Goal: Task Accomplishment & Management: Manage account settings

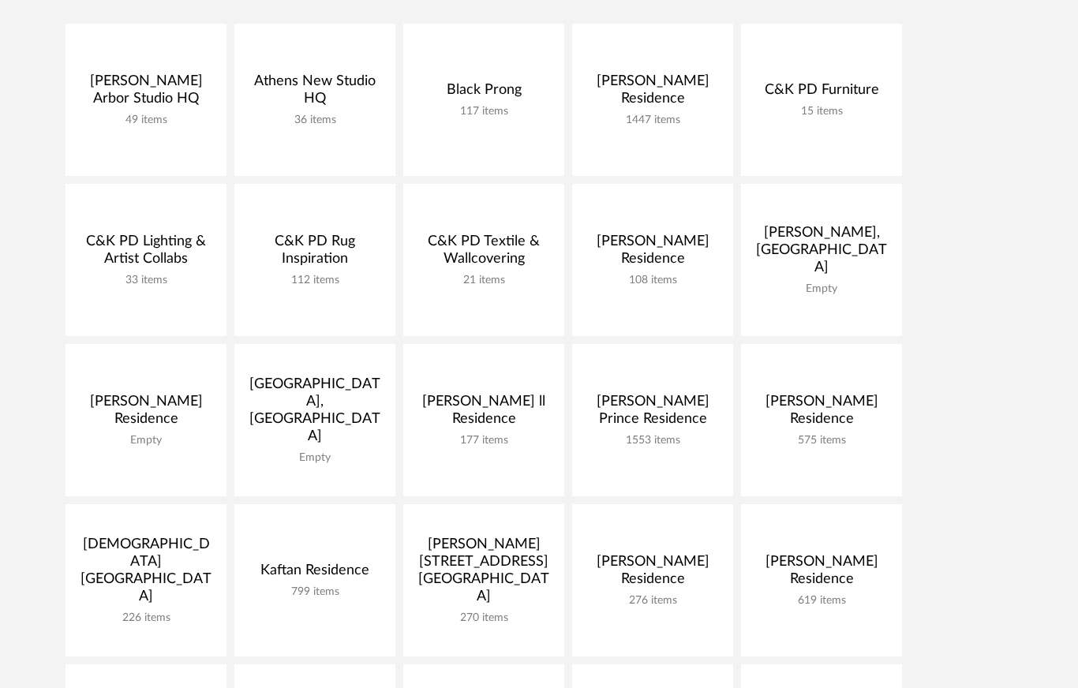
scroll to position [395, 0]
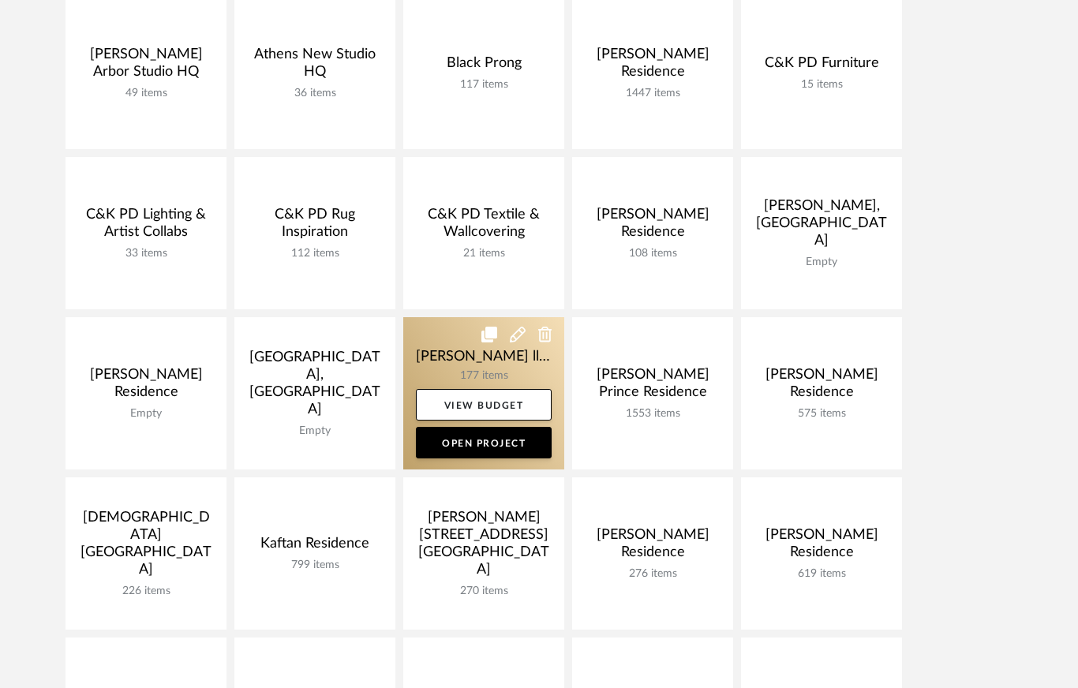
click at [493, 376] on link at bounding box center [483, 393] width 161 height 152
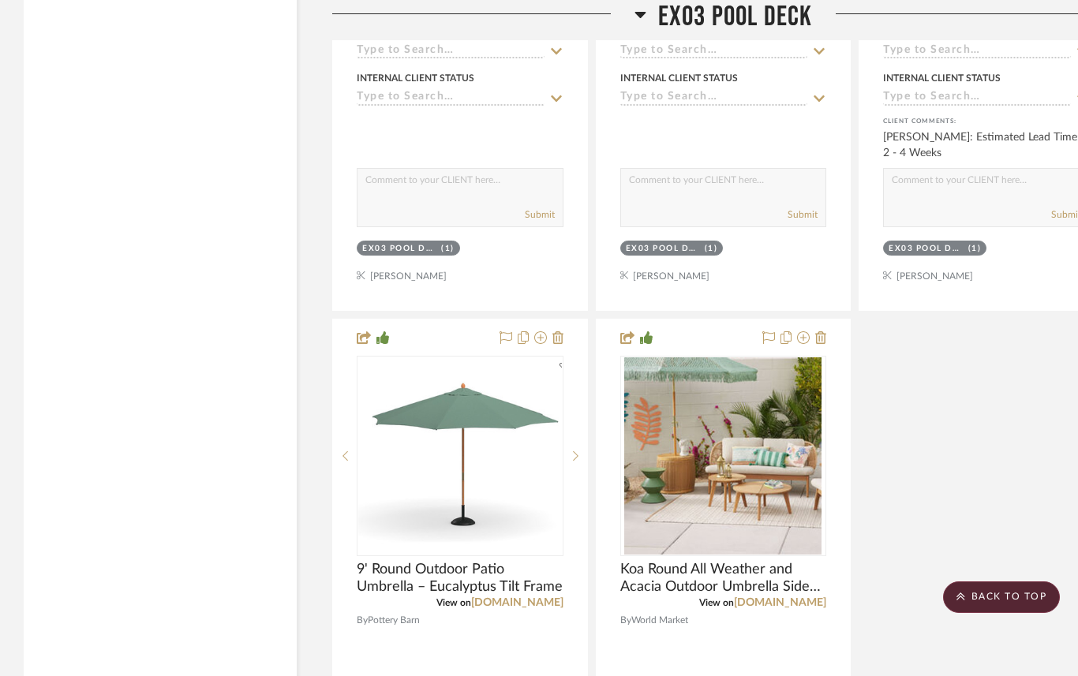
scroll to position [6156, 0]
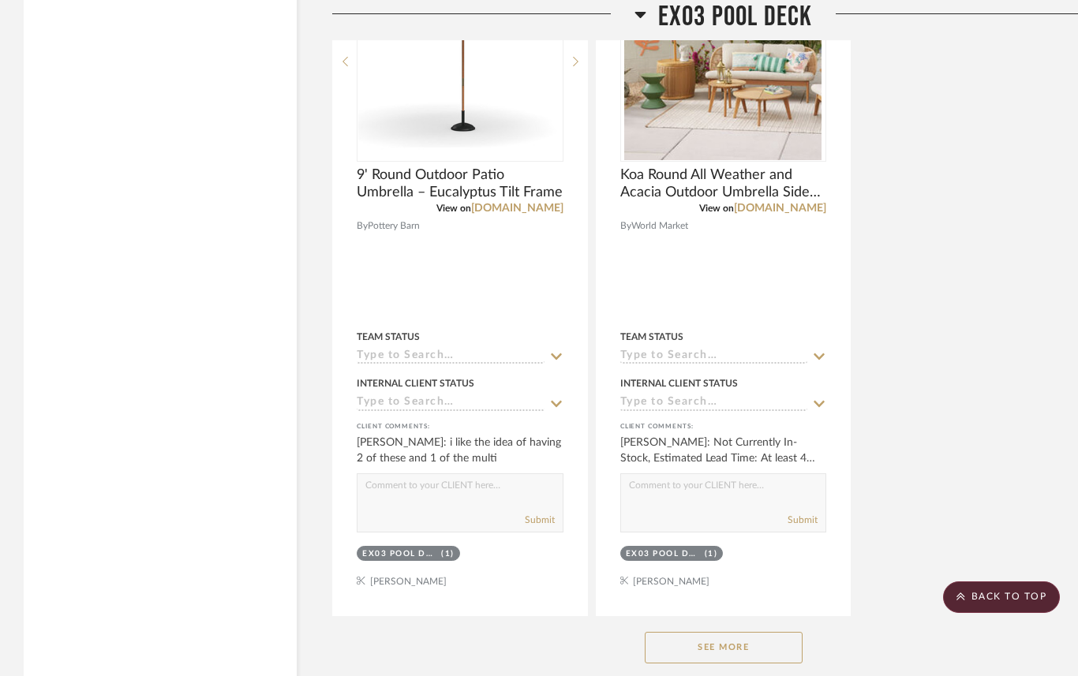
click at [739, 632] on button "See More" at bounding box center [724, 648] width 158 height 32
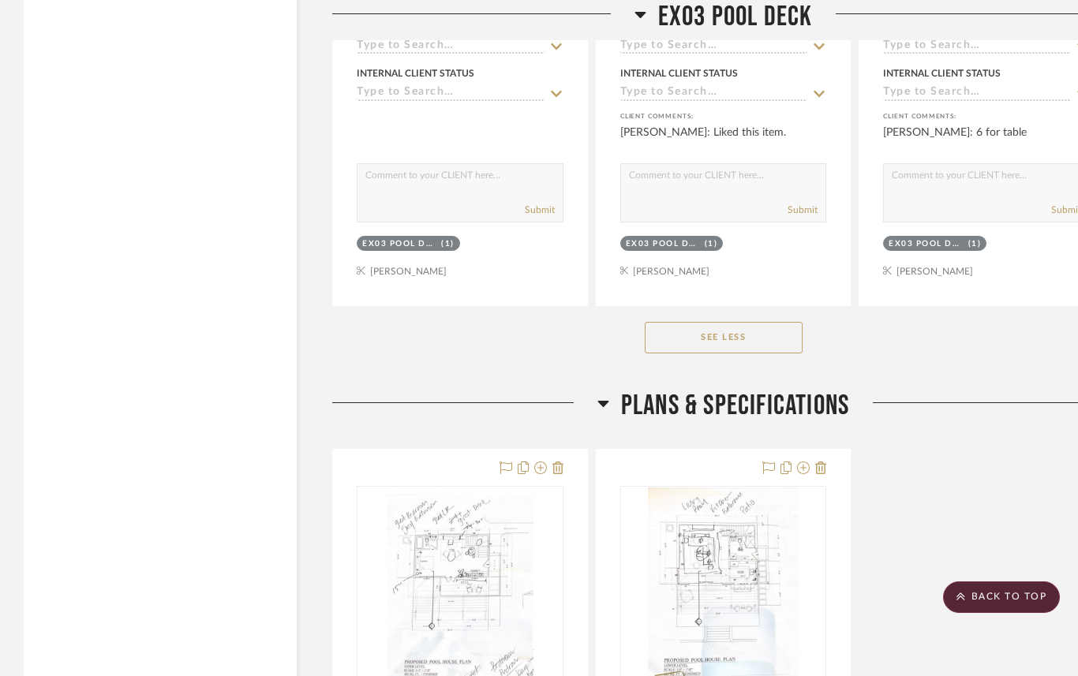
scroll to position [7261, 0]
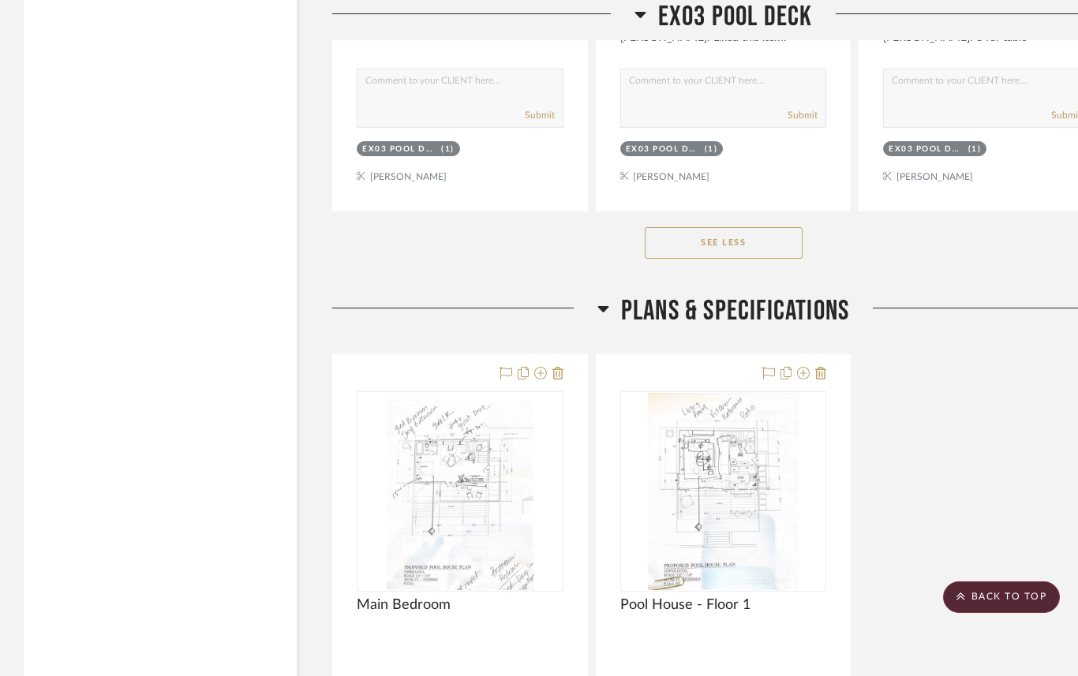
click at [734, 227] on button "See Less" at bounding box center [724, 243] width 158 height 32
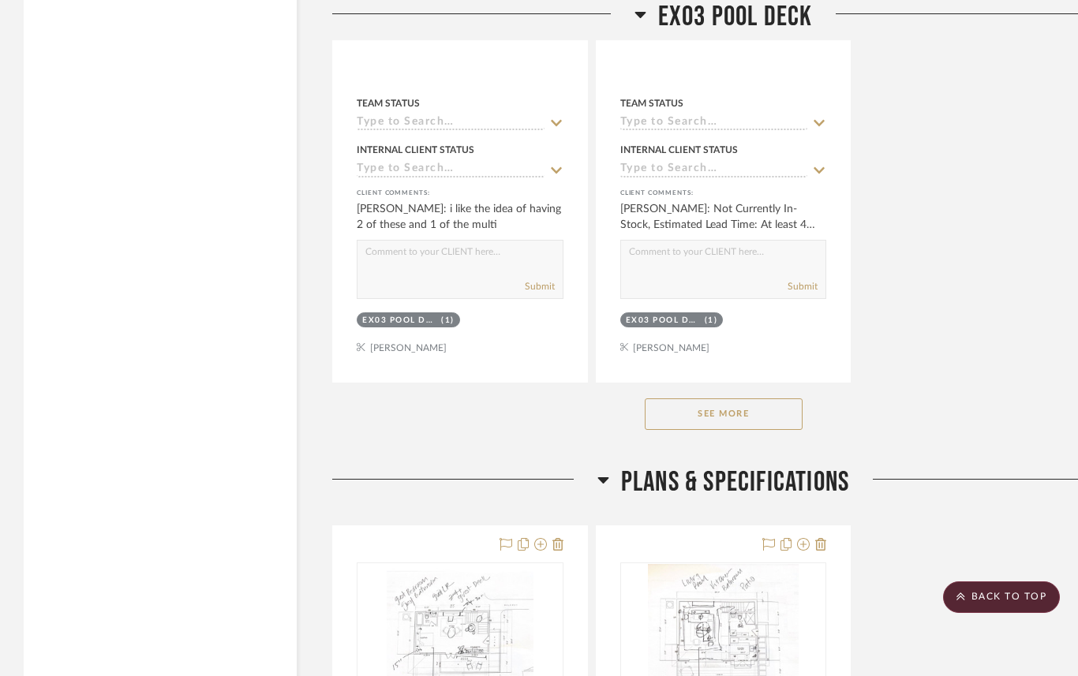
scroll to position [6393, 0]
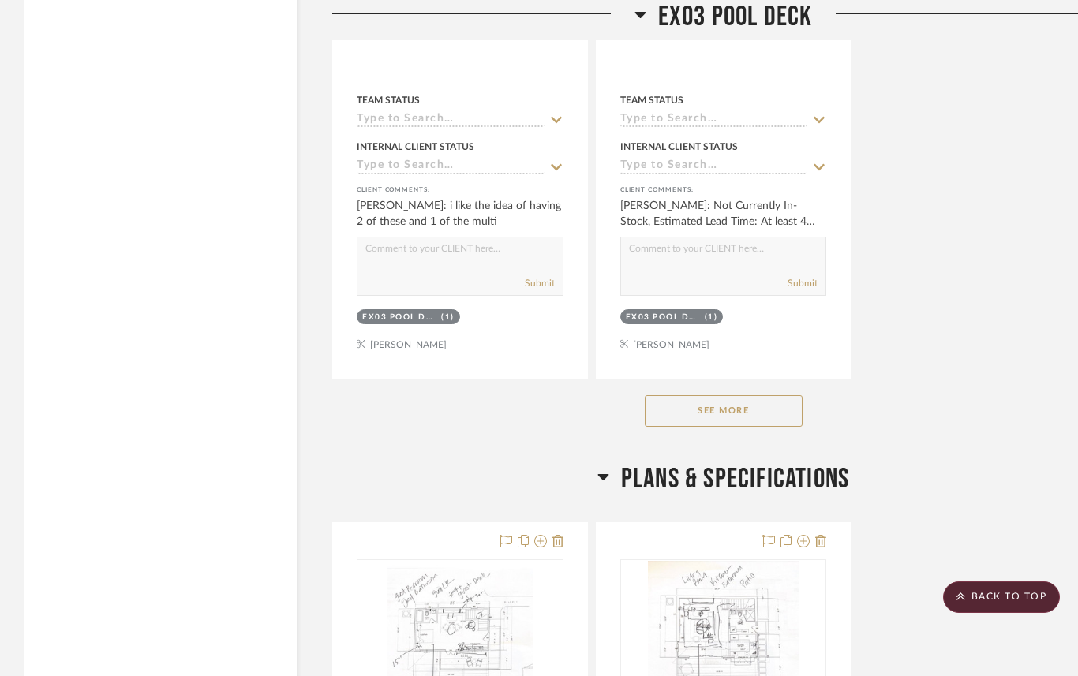
click at [737, 395] on button "See More" at bounding box center [724, 411] width 158 height 32
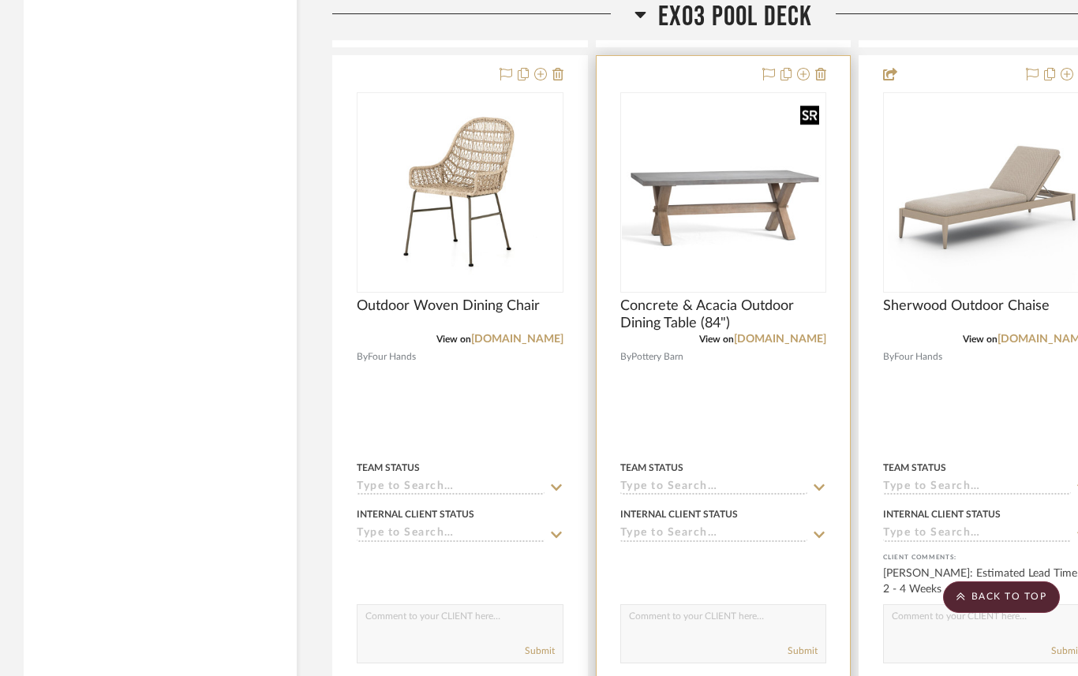
scroll to position [5367, 0]
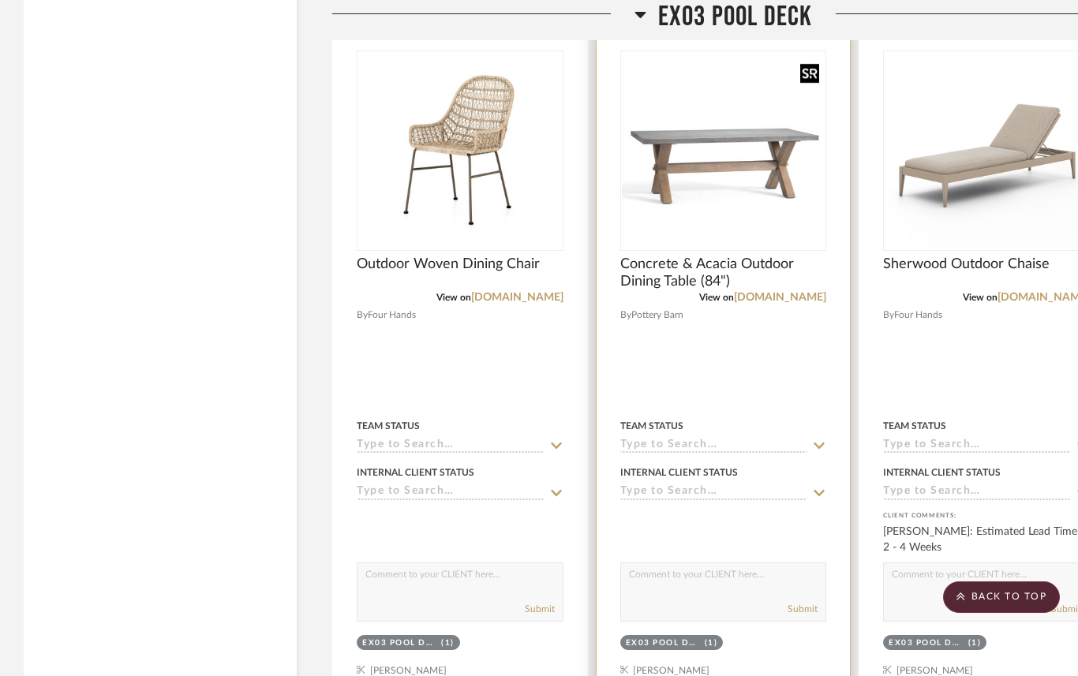
click at [733, 356] on div at bounding box center [724, 359] width 254 height 691
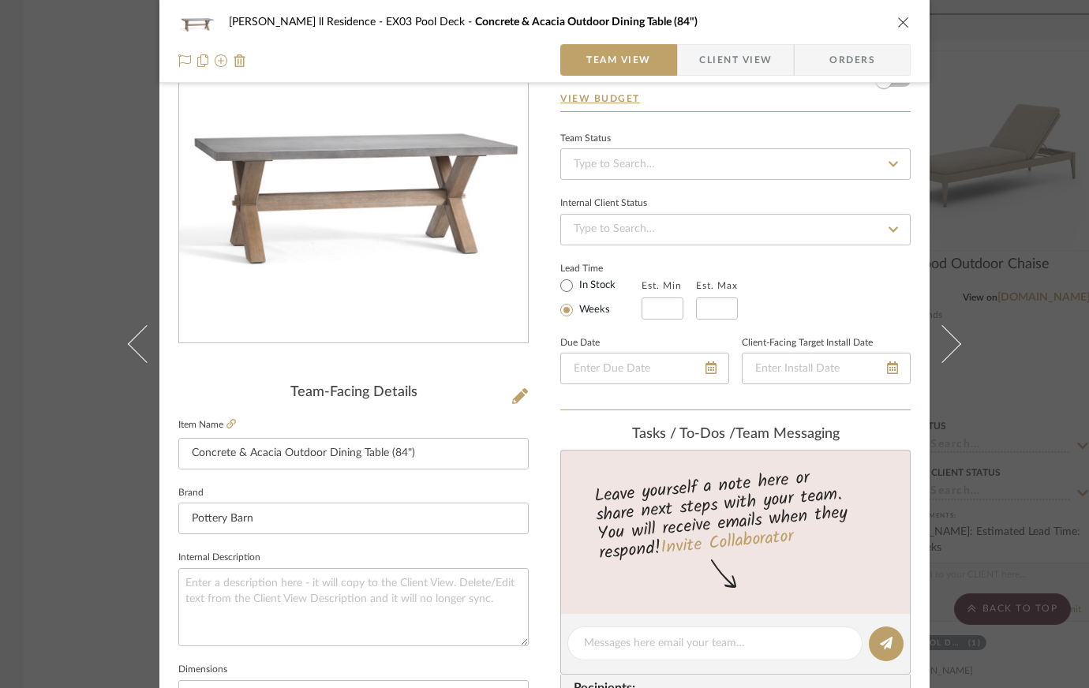
scroll to position [158, 0]
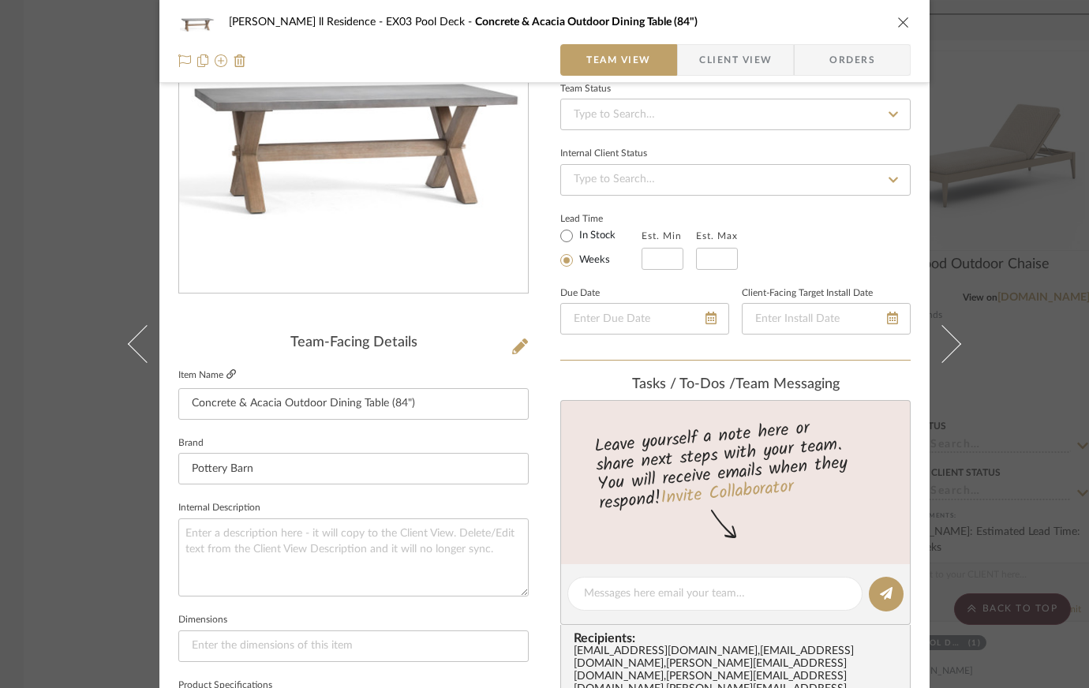
click at [227, 369] on icon at bounding box center [231, 373] width 9 height 9
click at [51, 209] on div "Eady ll Residence EX03 Pool Deck Concrete & Acacia Outdoor Dining Table (84") T…" at bounding box center [544, 344] width 1089 height 688
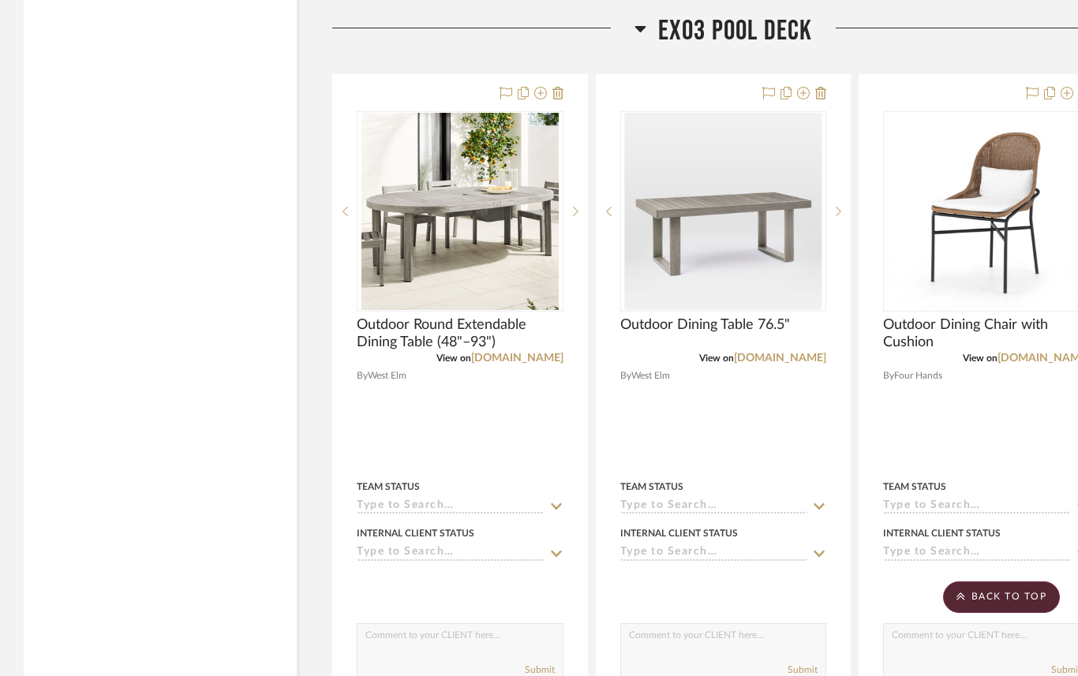
scroll to position [4578, 0]
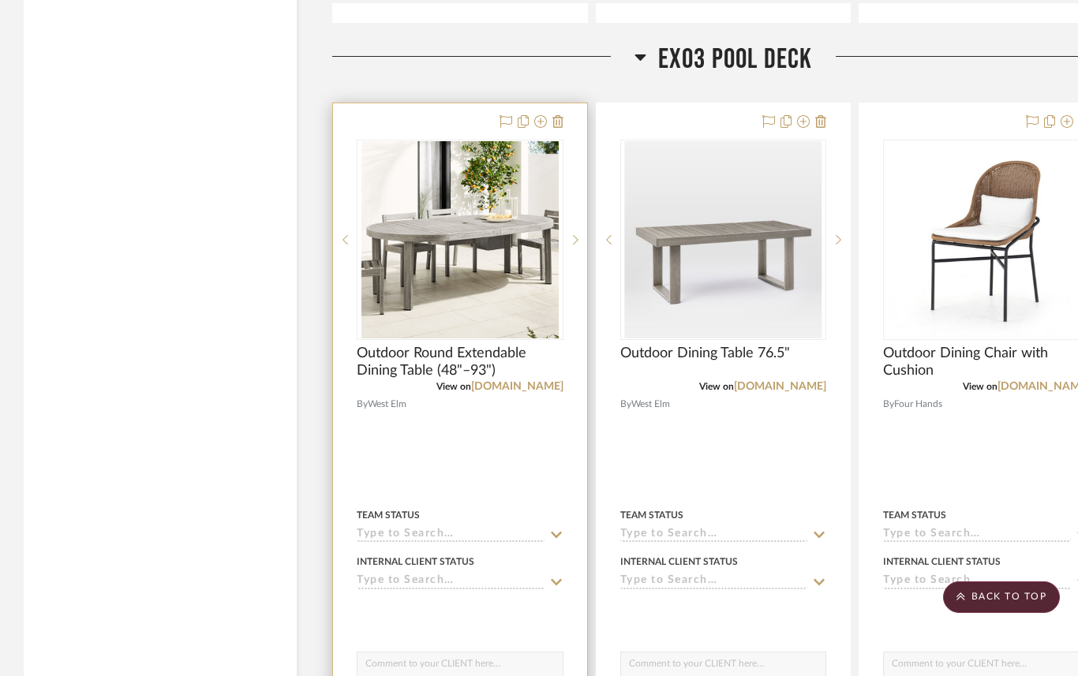
click at [554, 373] on div at bounding box center [460, 448] width 254 height 691
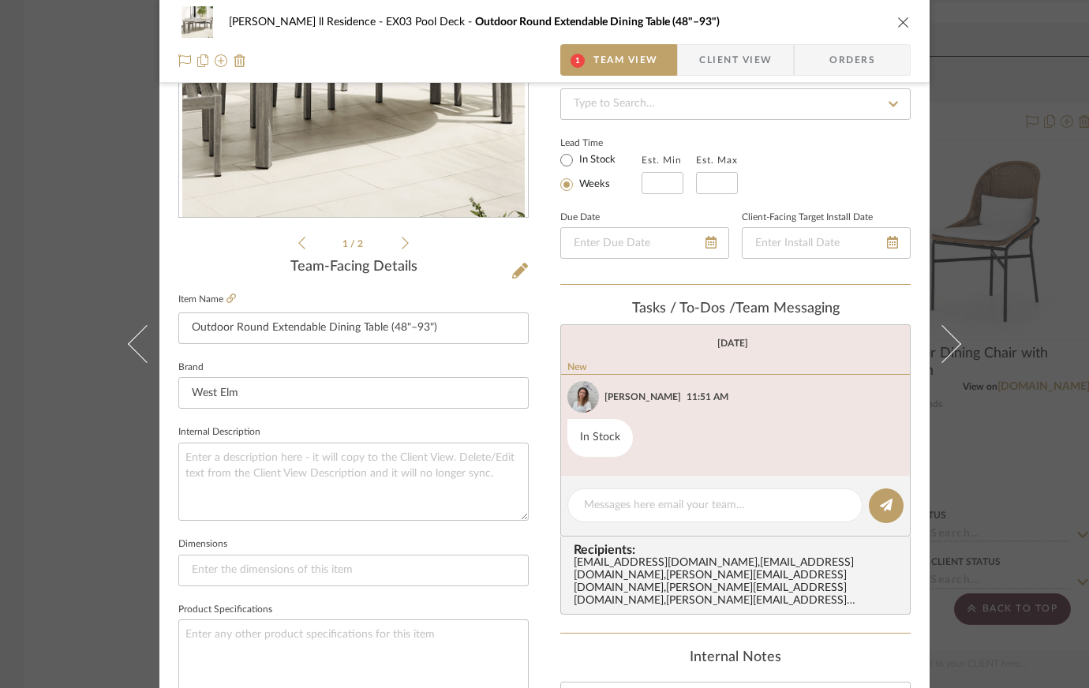
scroll to position [237, 0]
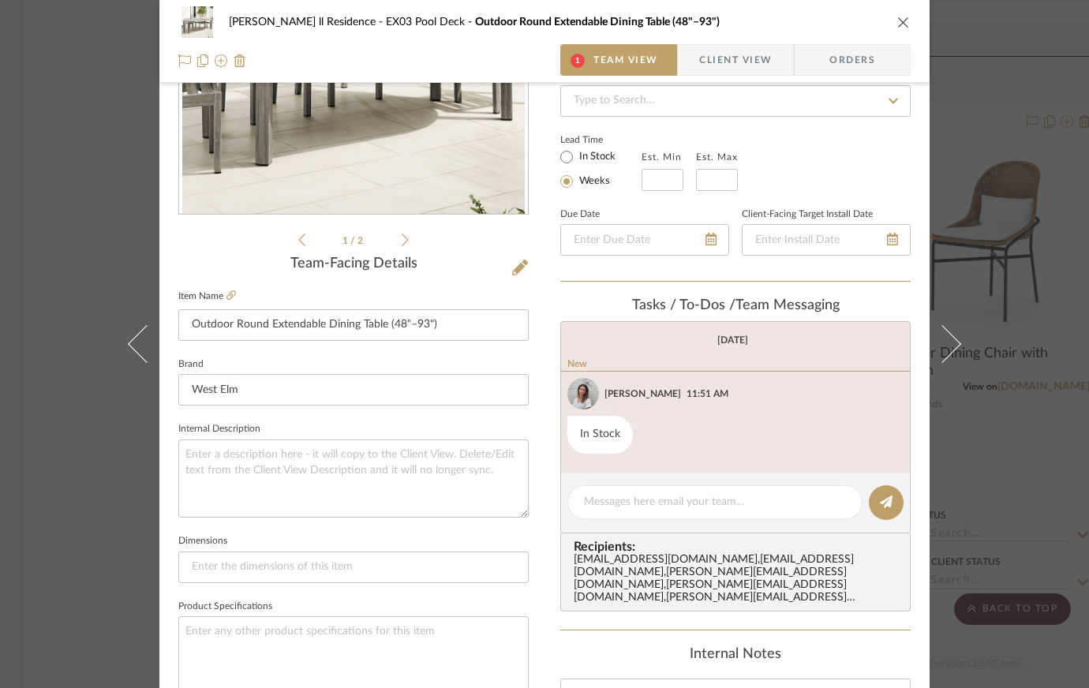
click at [402, 241] on icon at bounding box center [405, 240] width 7 height 14
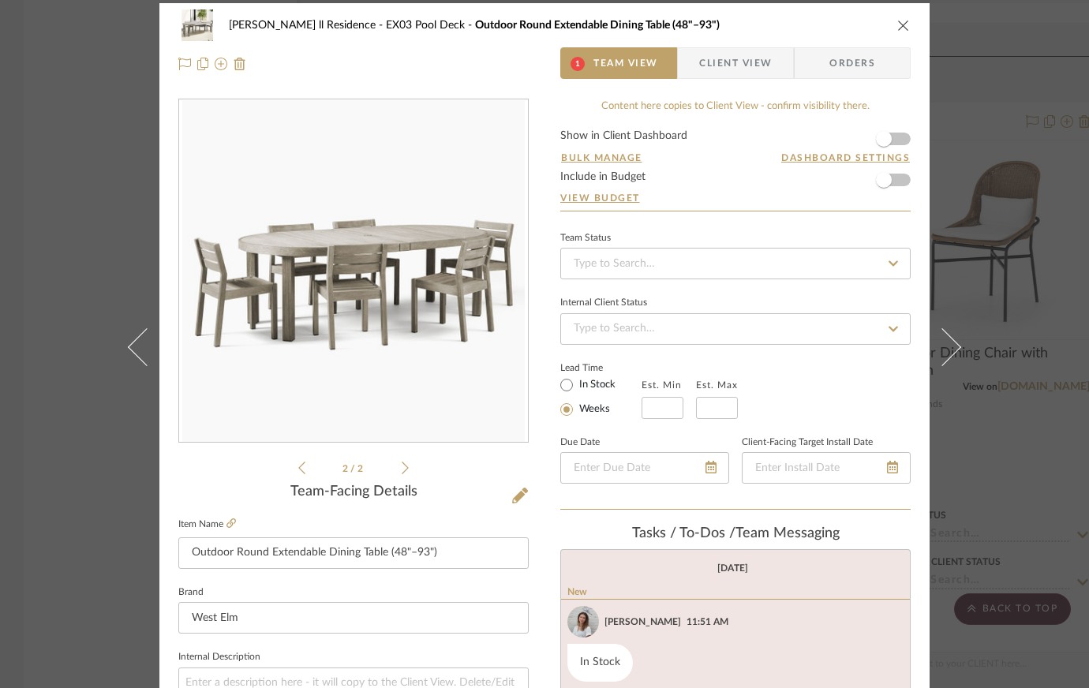
scroll to position [0, 0]
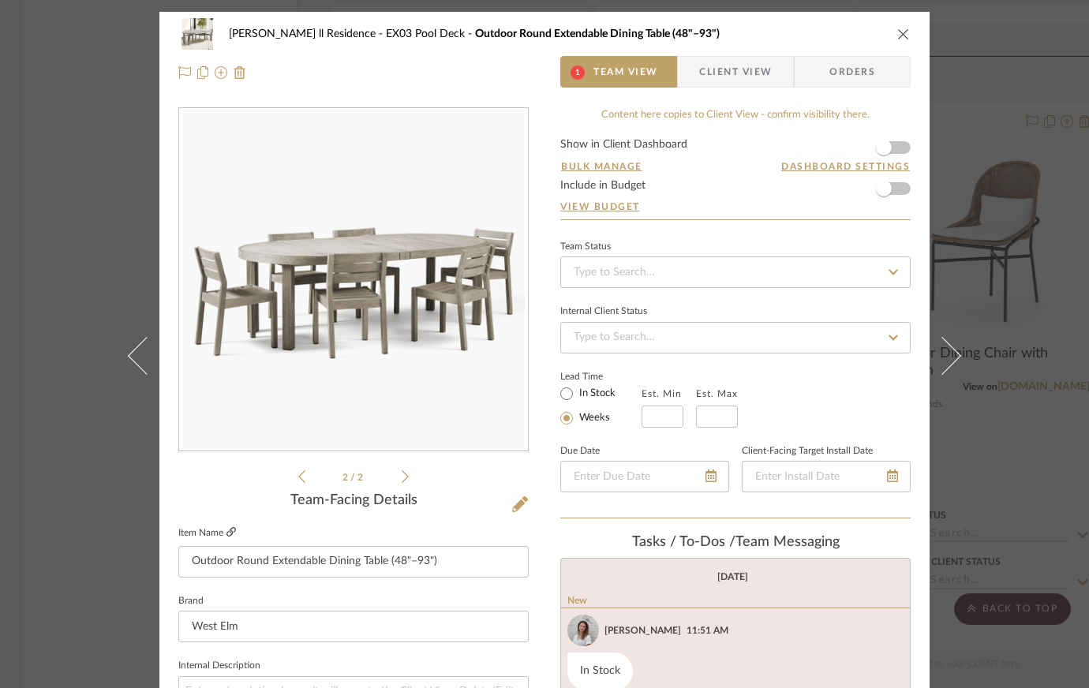
click at [227, 536] on icon at bounding box center [231, 531] width 9 height 9
click at [2, 543] on div "Eady ll Residence EX03 Pool Deck Outdoor Round Extendable Dining Table (48"–93"…" at bounding box center [544, 344] width 1089 height 688
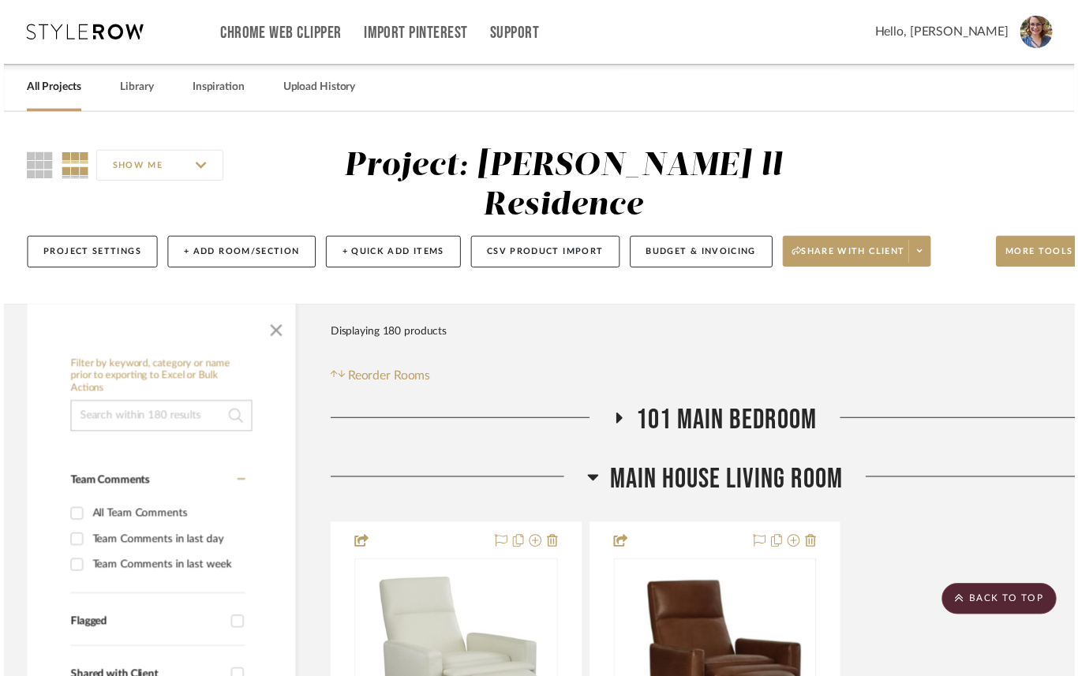
scroll to position [4578, 0]
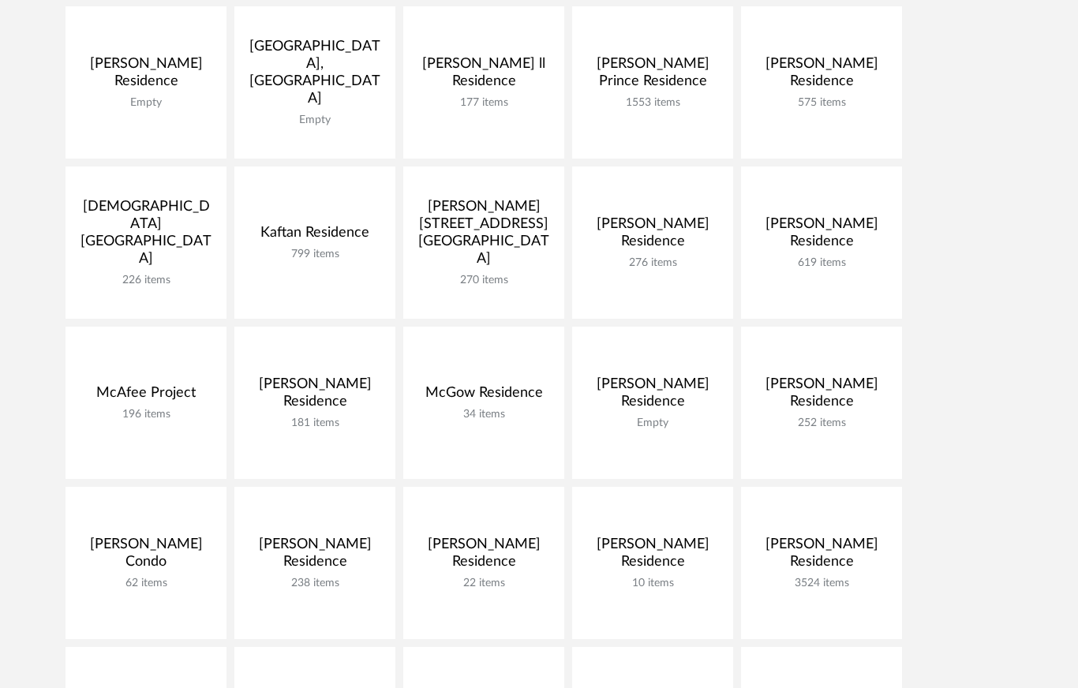
scroll to position [710, 0]
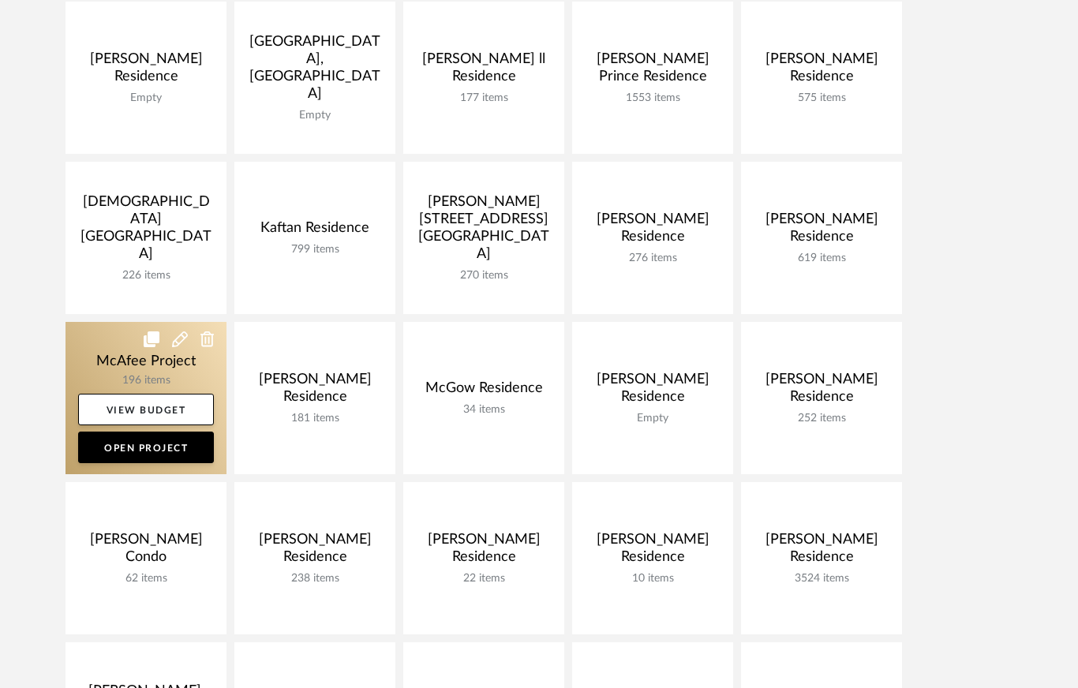
click at [189, 361] on link at bounding box center [146, 398] width 161 height 152
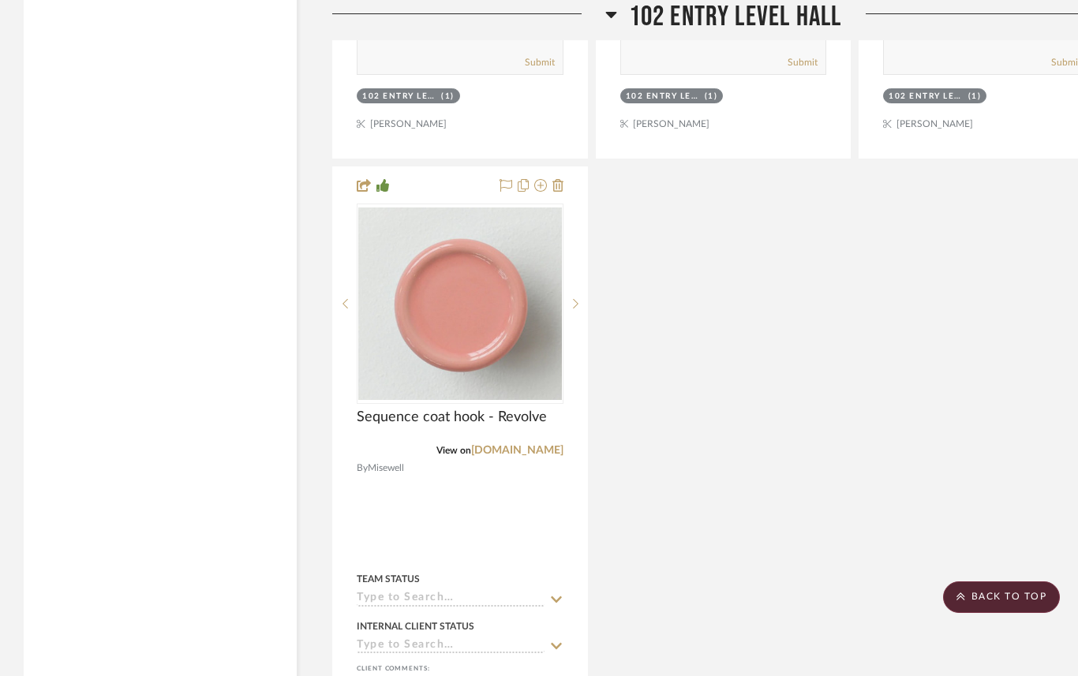
scroll to position [4262, 0]
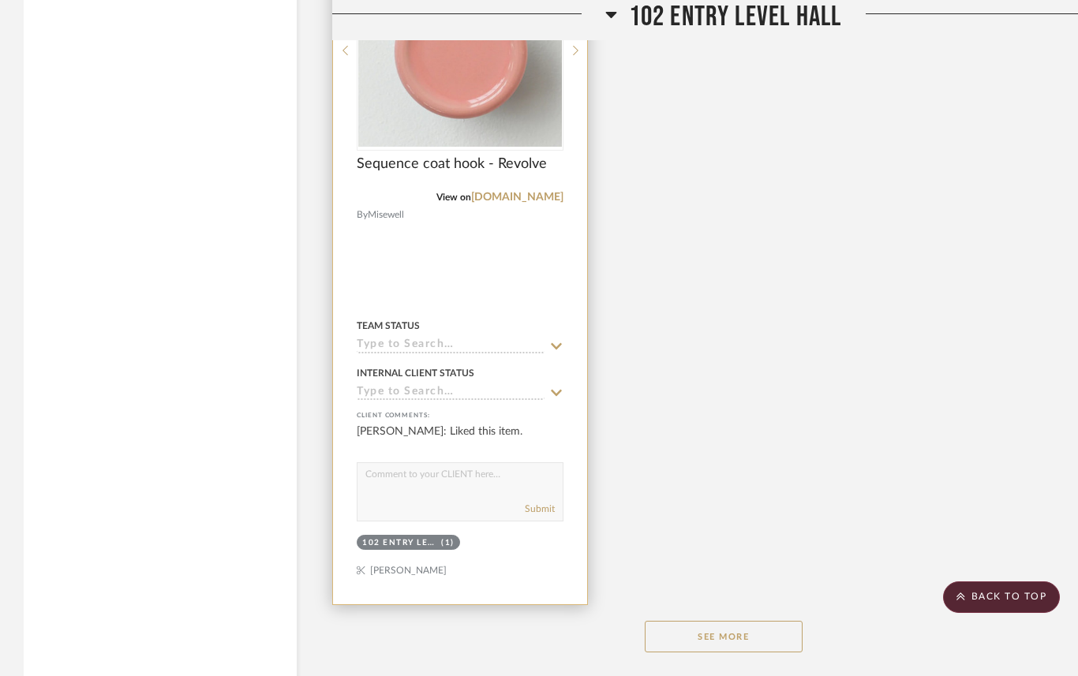
click at [537, 266] on div at bounding box center [460, 259] width 254 height 691
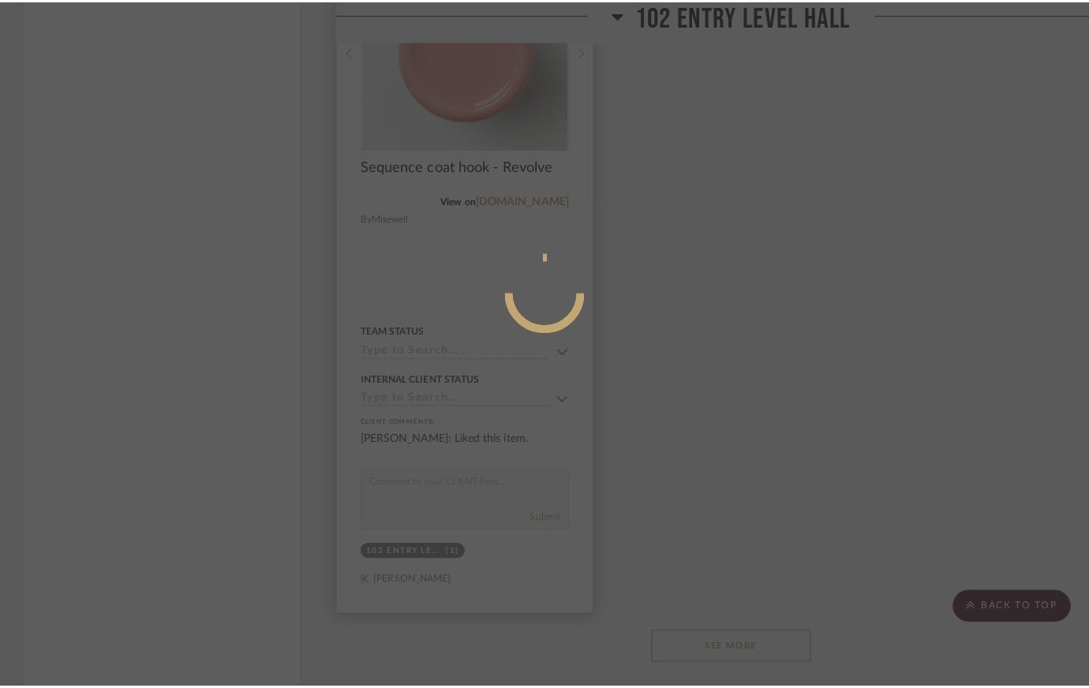
scroll to position [0, 0]
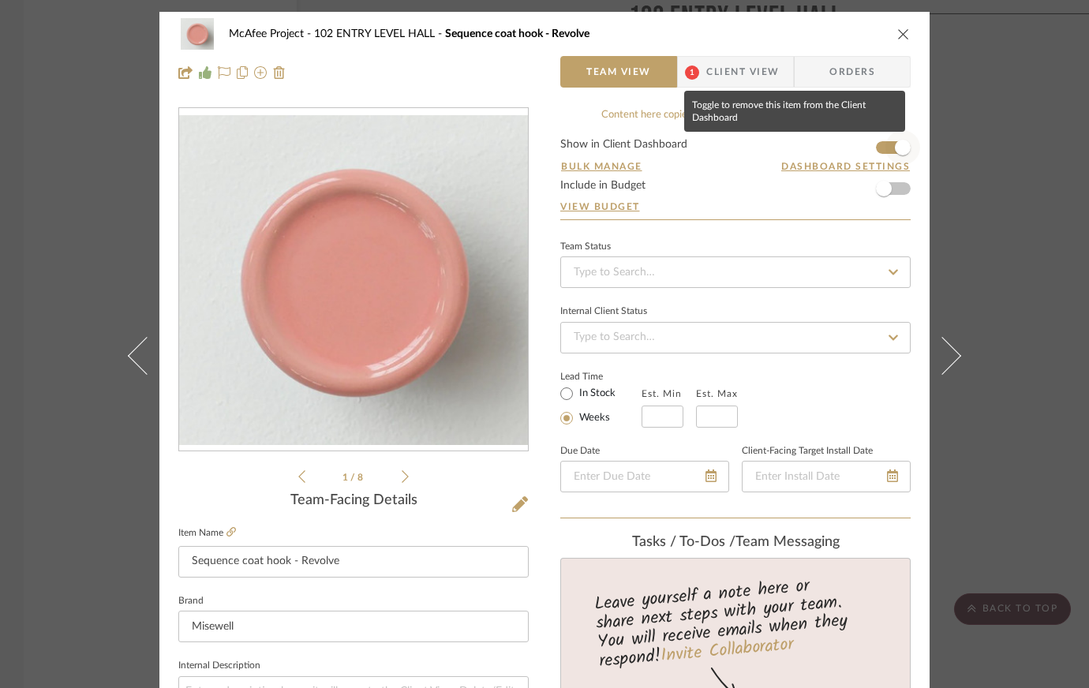
click at [889, 146] on span "button" at bounding box center [903, 147] width 35 height 35
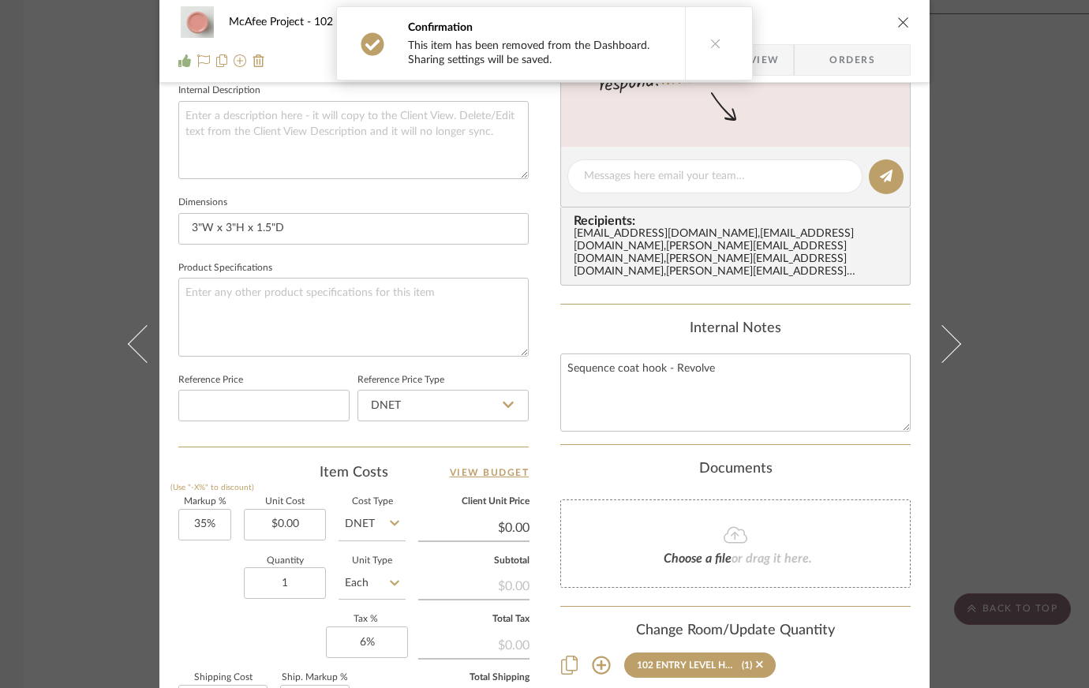
scroll to position [710, 0]
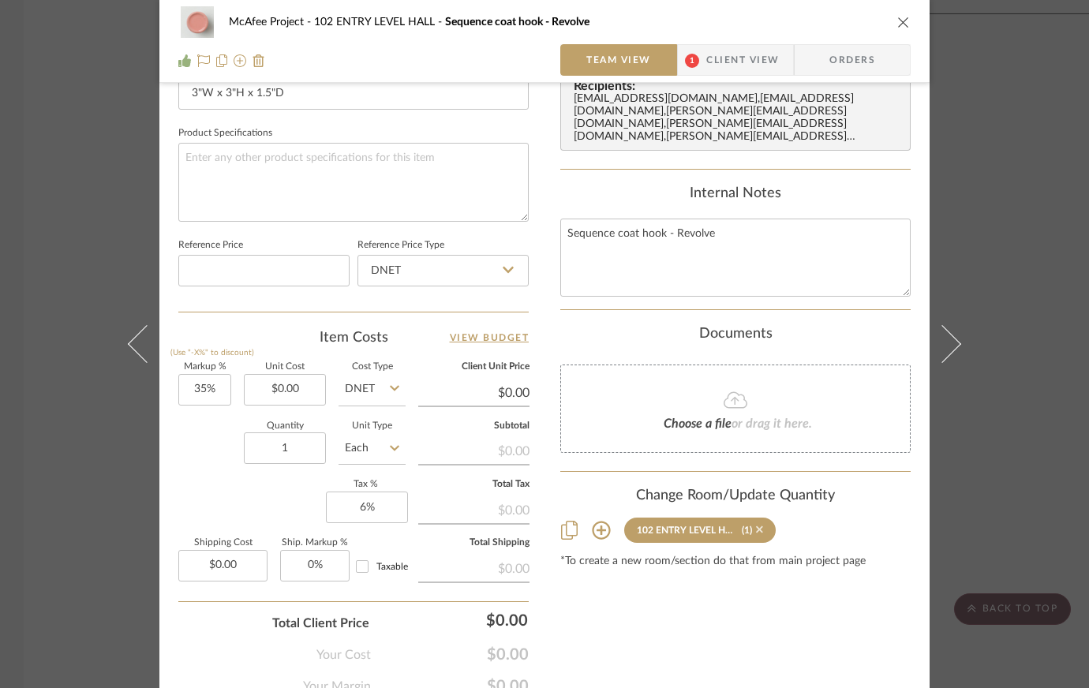
click at [756, 518] on sr-tag "102 ENTRY LEVEL HALL (1)" at bounding box center [700, 530] width 152 height 25
click at [756, 526] on icon at bounding box center [759, 529] width 7 height 7
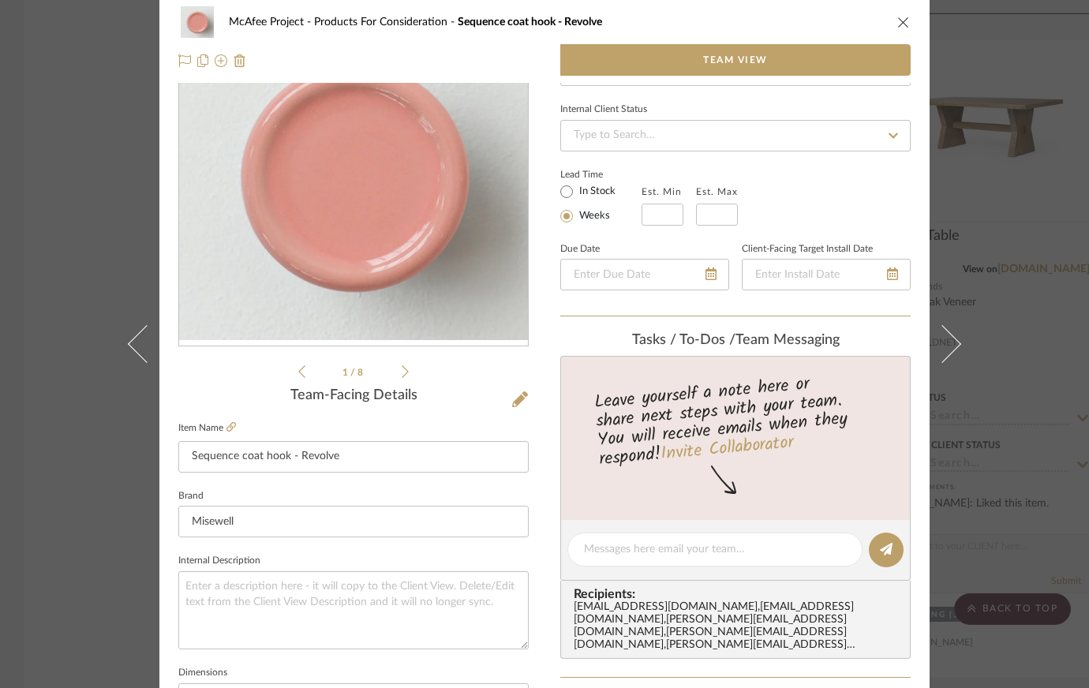
scroll to position [0, 0]
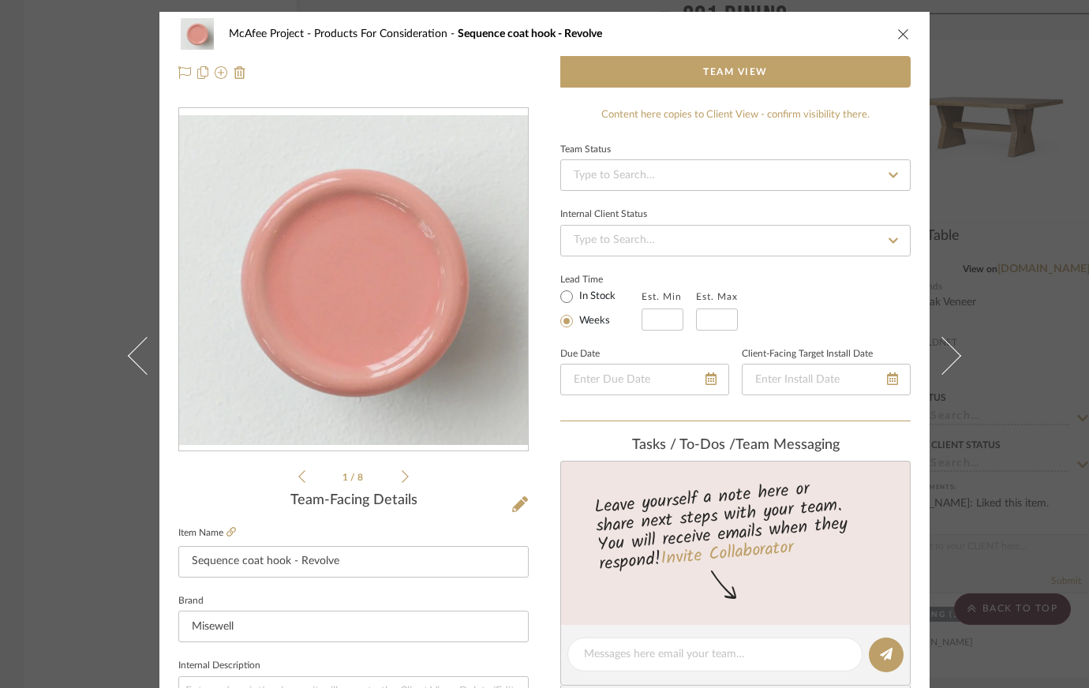
click at [1050, 165] on div "McAfee Project Products For Consideration Sequence coat hook - Revolve Team Vie…" at bounding box center [544, 344] width 1089 height 688
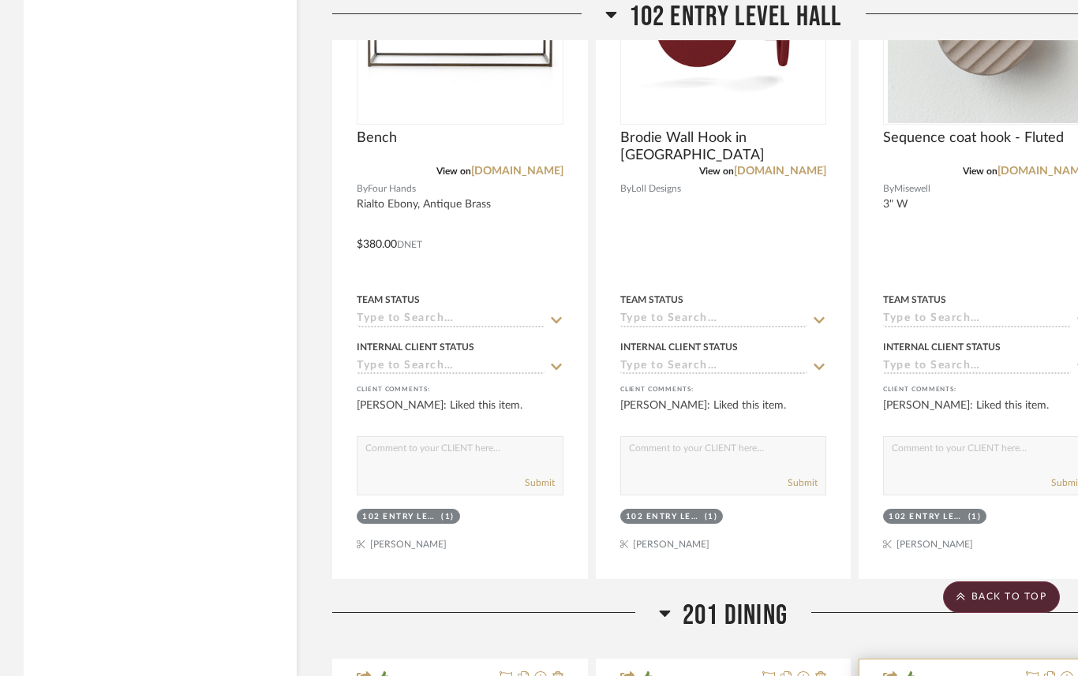
scroll to position [3394, 0]
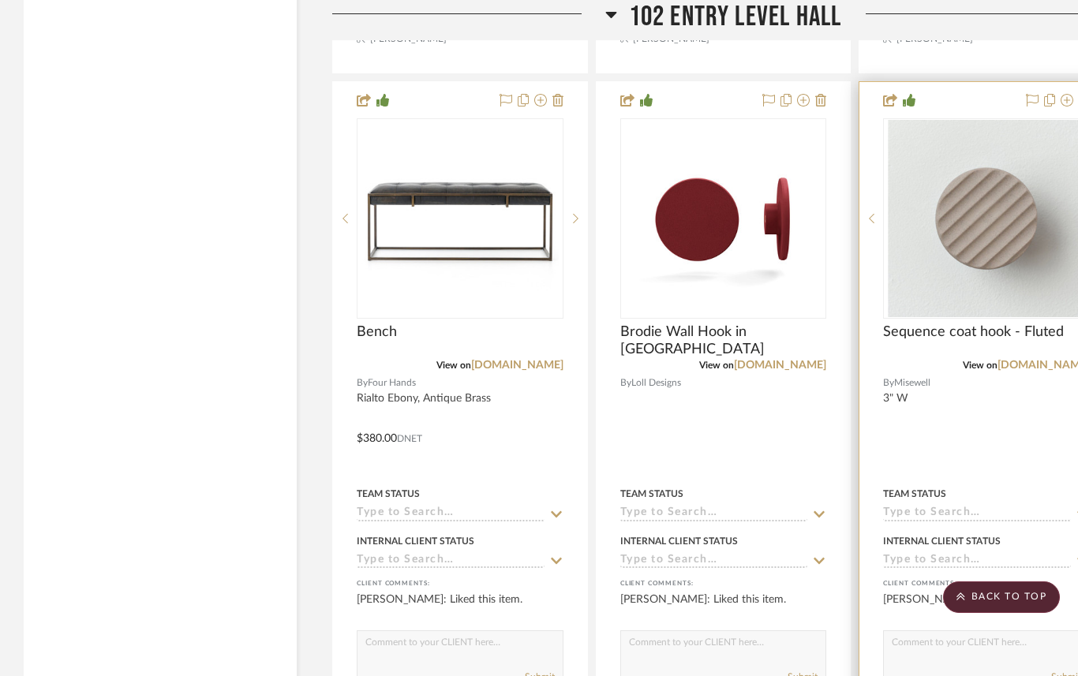
click at [939, 457] on div at bounding box center [986, 427] width 254 height 691
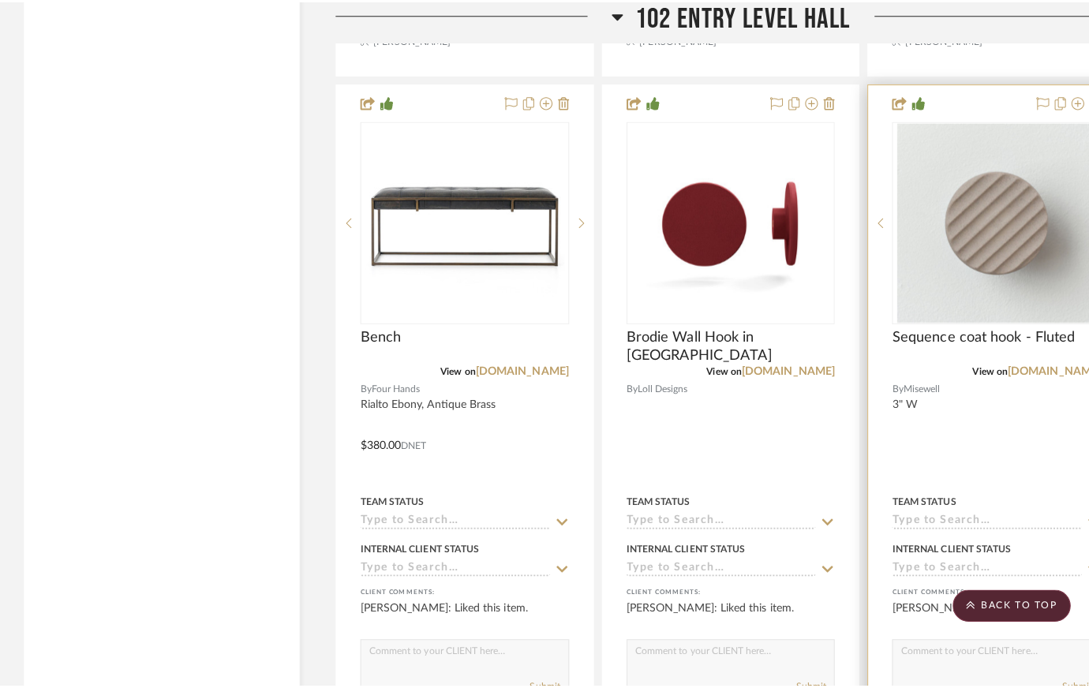
scroll to position [0, 0]
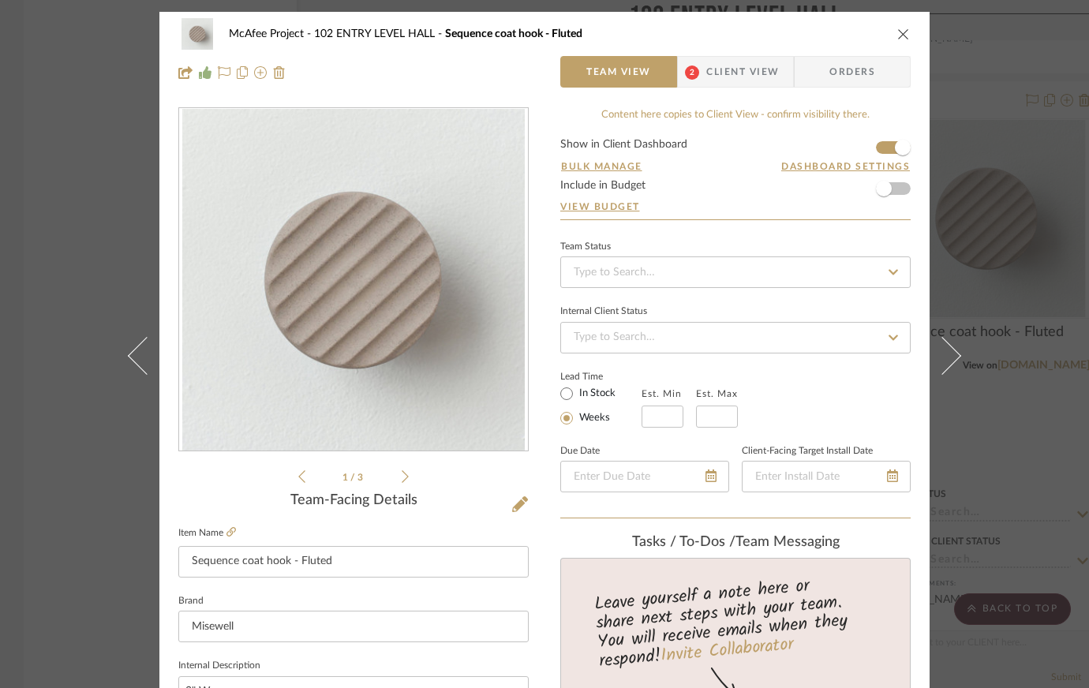
click at [878, 150] on form "Show in Client Dashboard Bulk Manage Dashboard Settings Include in Budget View …" at bounding box center [735, 179] width 350 height 81
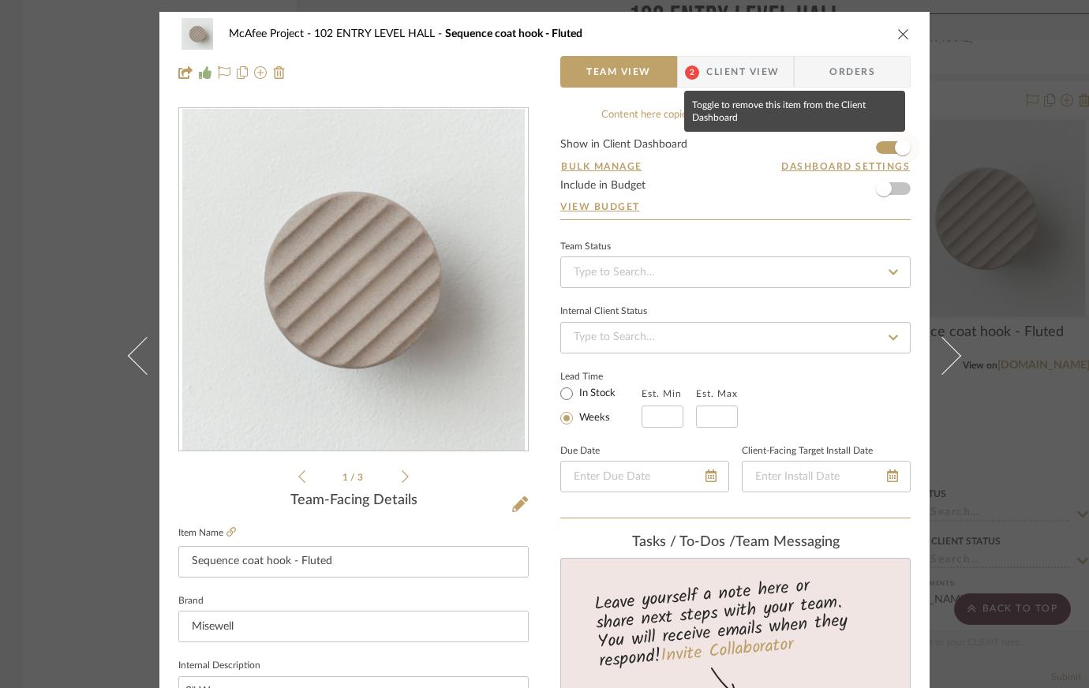
click at [886, 146] on span "button" at bounding box center [903, 147] width 35 height 35
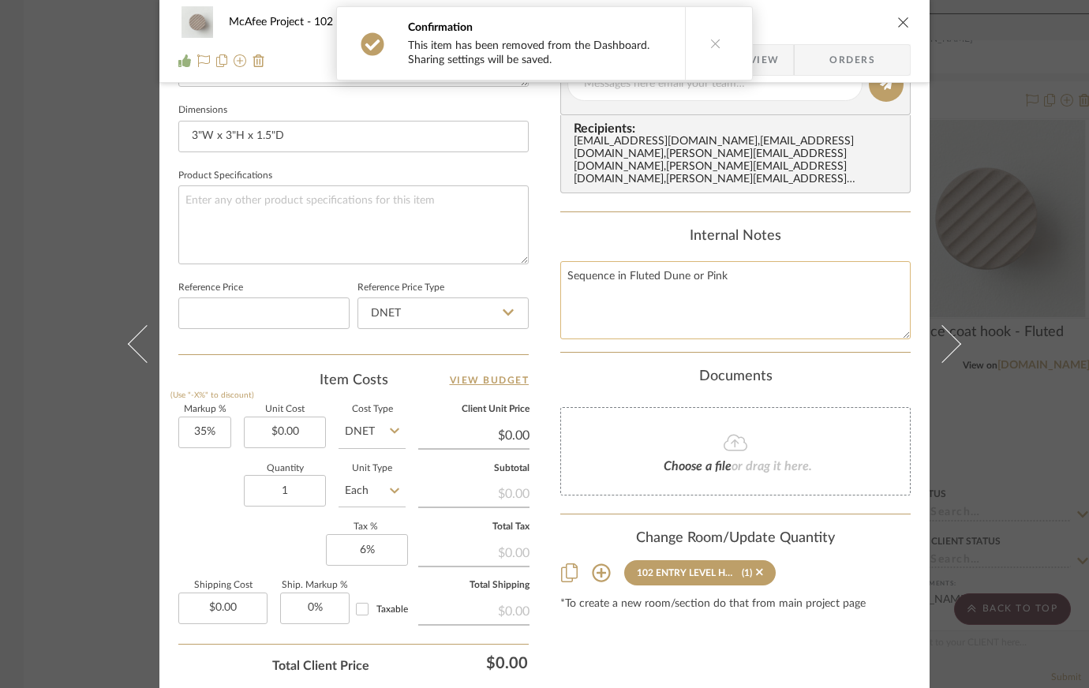
scroll to position [778, 0]
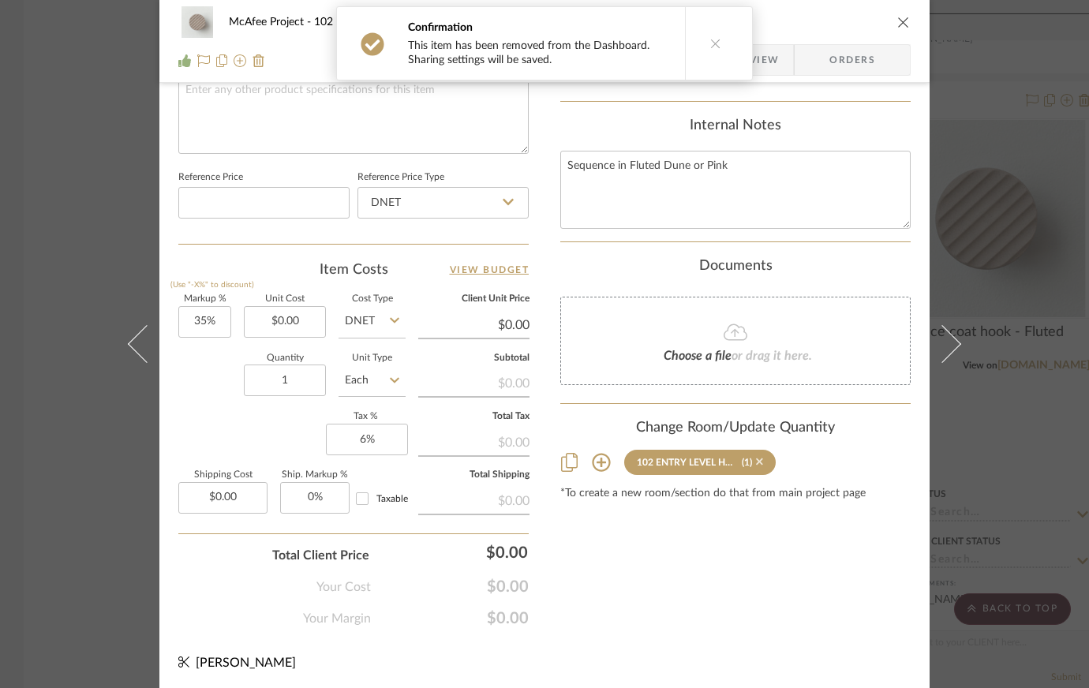
click at [756, 456] on icon at bounding box center [759, 461] width 7 height 11
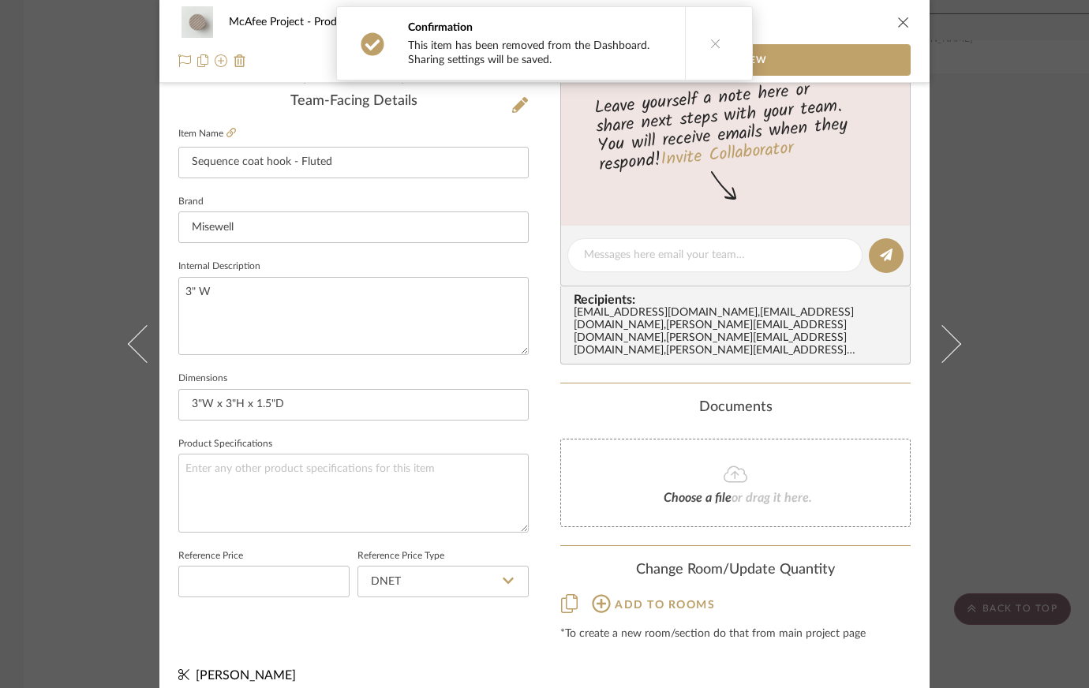
click at [47, 193] on div "McAfee Project Products For Consideration Sequence coat hook - Fluted Team View…" at bounding box center [544, 344] width 1089 height 688
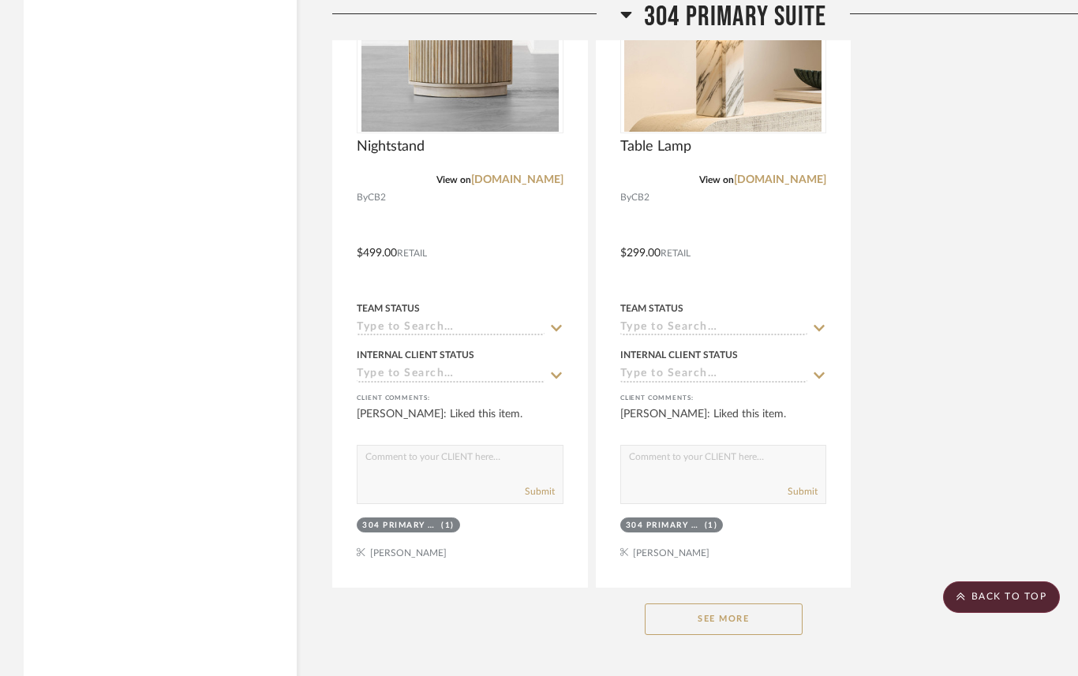
scroll to position [18942, 0]
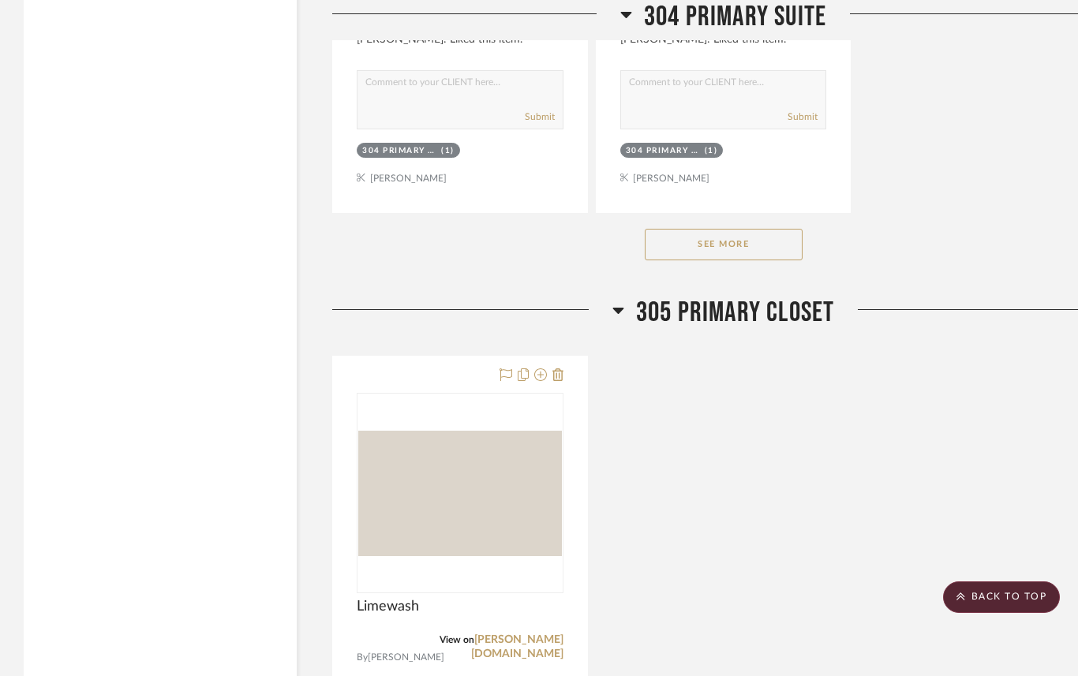
click at [687, 250] on button "See More" at bounding box center [724, 245] width 158 height 32
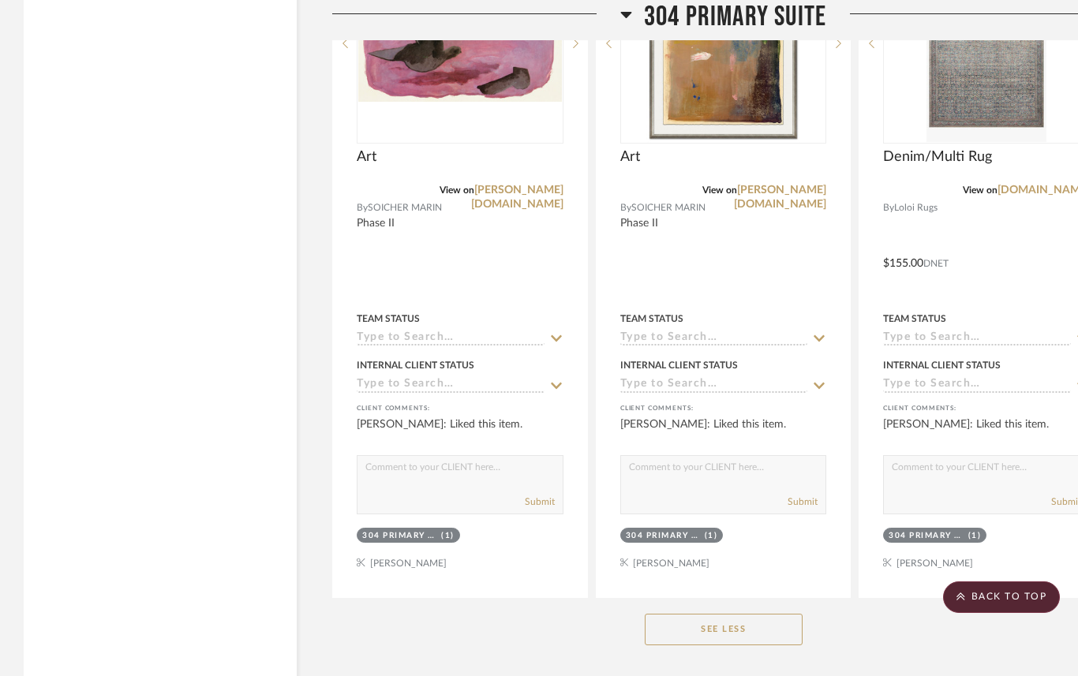
scroll to position [20678, 0]
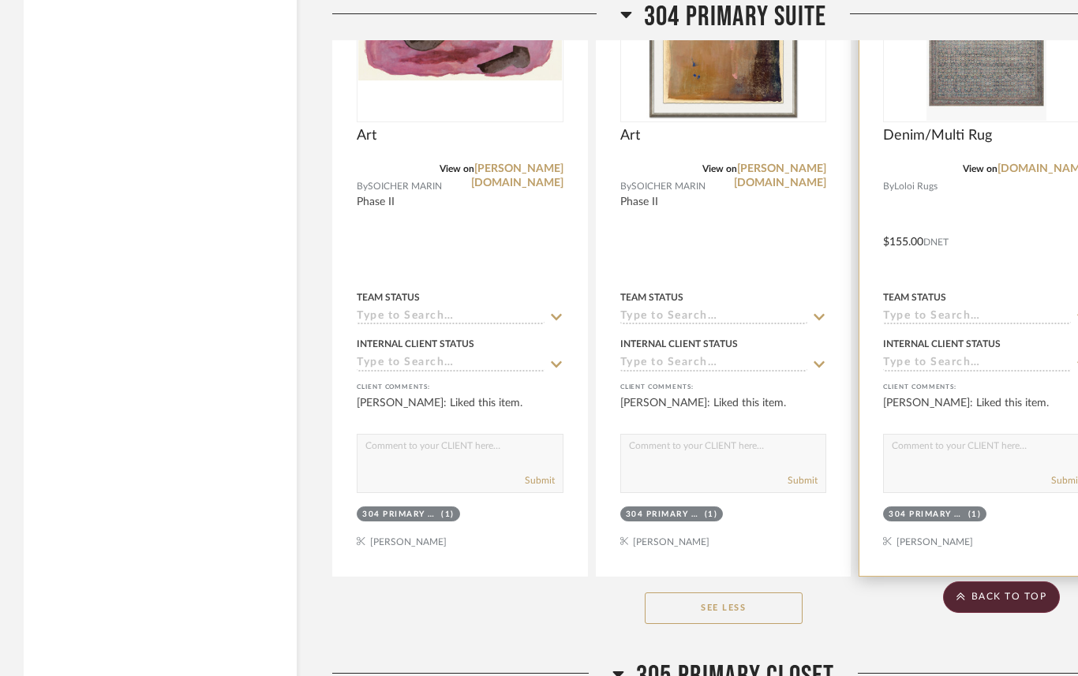
click at [994, 226] on div at bounding box center [986, 231] width 254 height 691
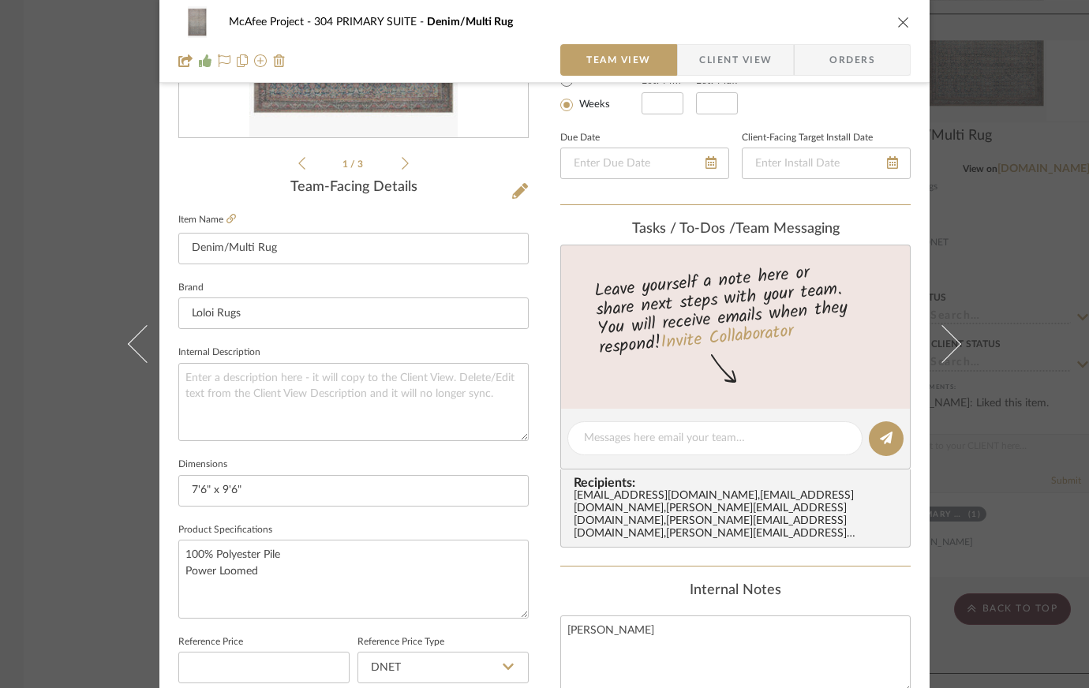
scroll to position [395, 0]
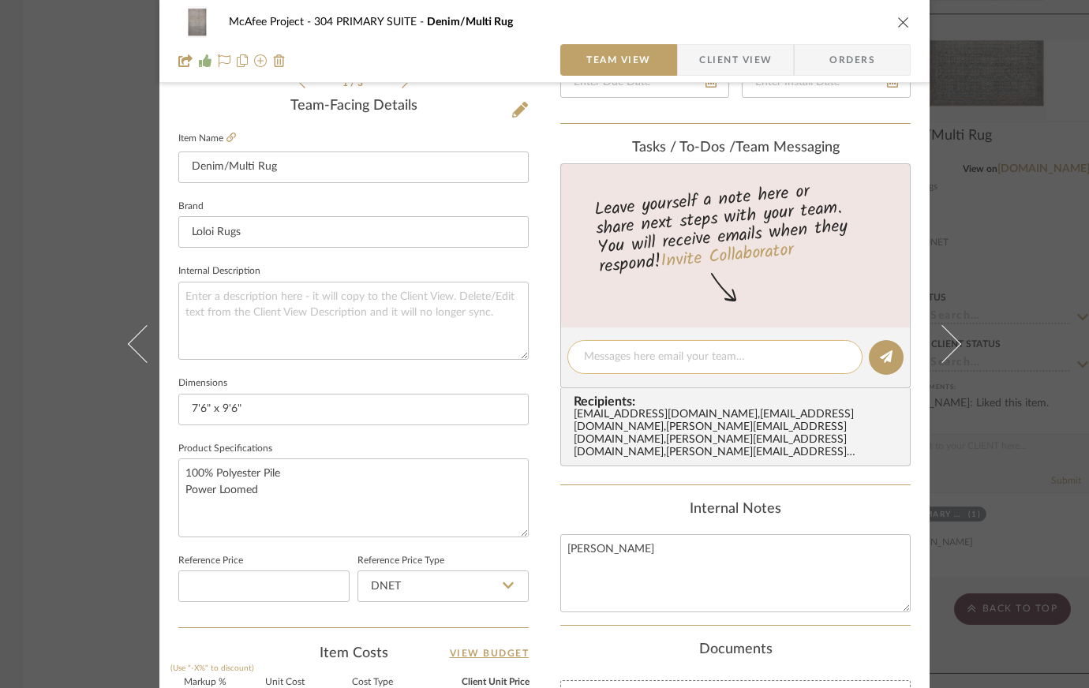
click at [672, 343] on div at bounding box center [714, 357] width 295 height 34
click at [665, 353] on textarea at bounding box center [715, 357] width 262 height 17
type textarea "Change out on proposal for this one please"
click at [871, 354] on button at bounding box center [886, 357] width 35 height 35
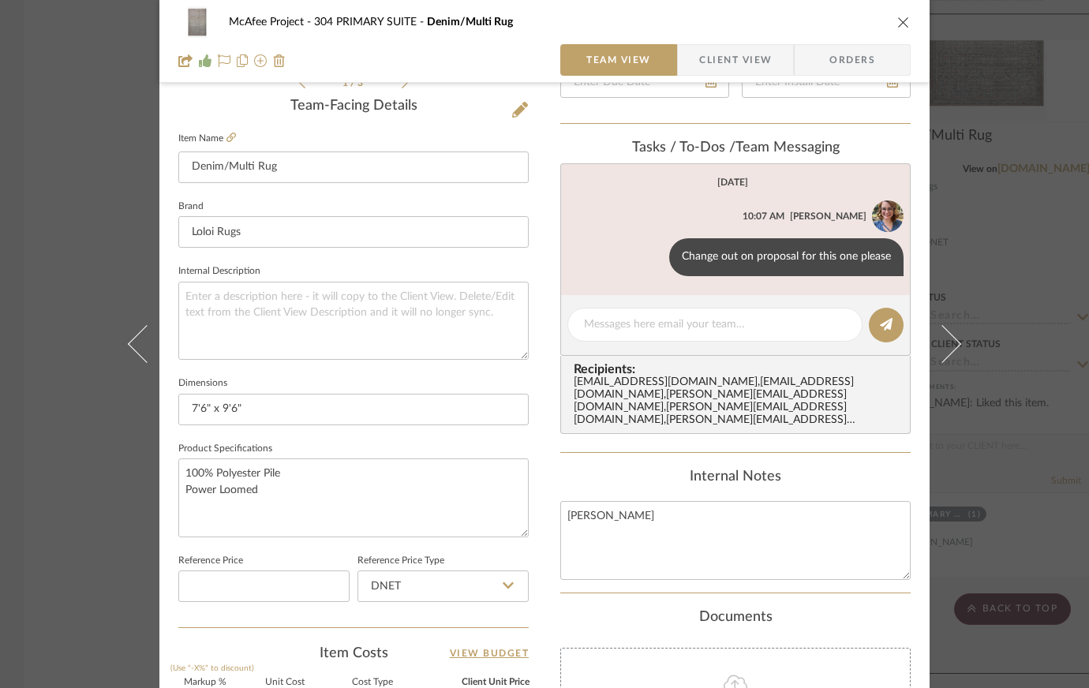
scroll to position [0, 0]
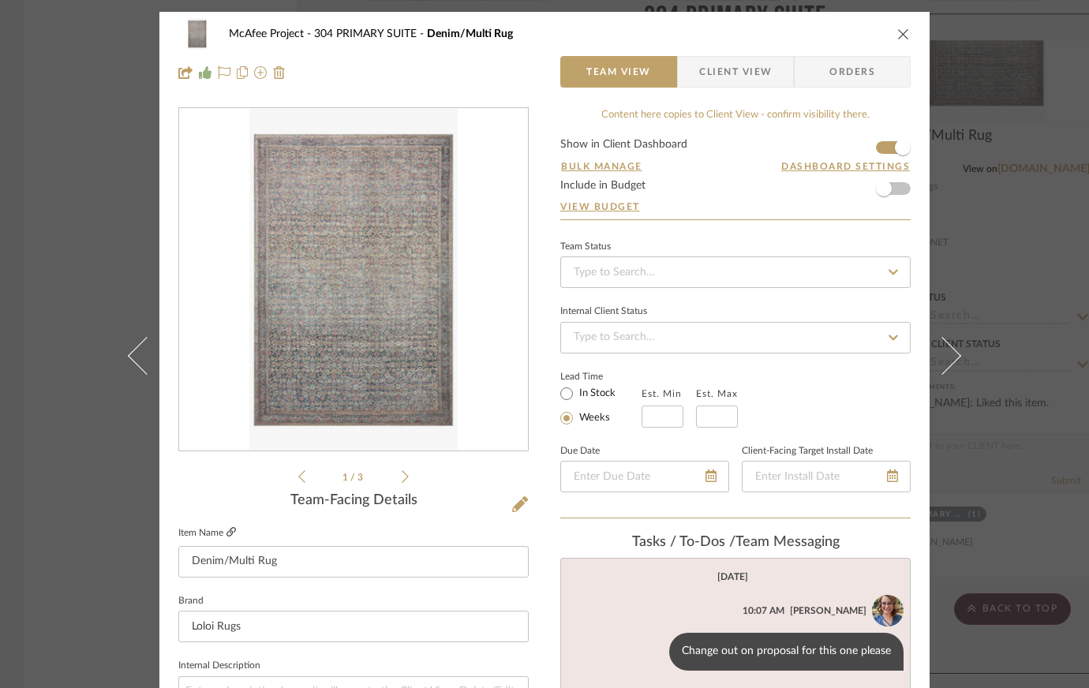
click at [227, 529] on icon at bounding box center [231, 531] width 9 height 9
click at [92, 495] on div "McAfee Project 304 PRIMARY SUITE Denim/Multi Rug Team View Client View Orders 1…" at bounding box center [544, 344] width 1089 height 688
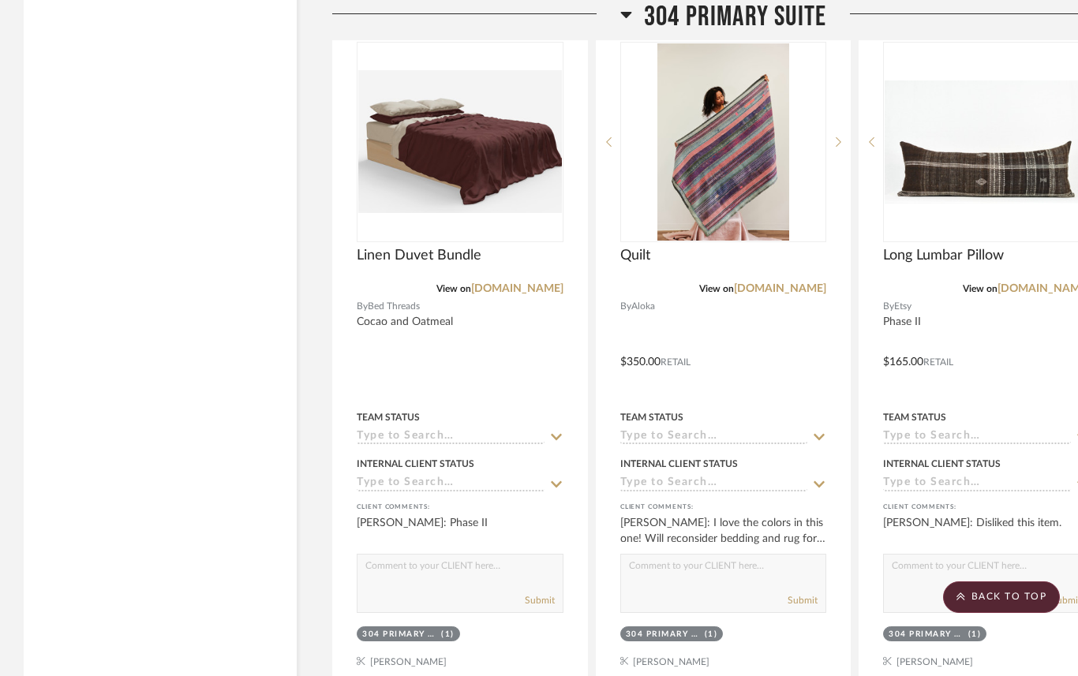
scroll to position [17679, 0]
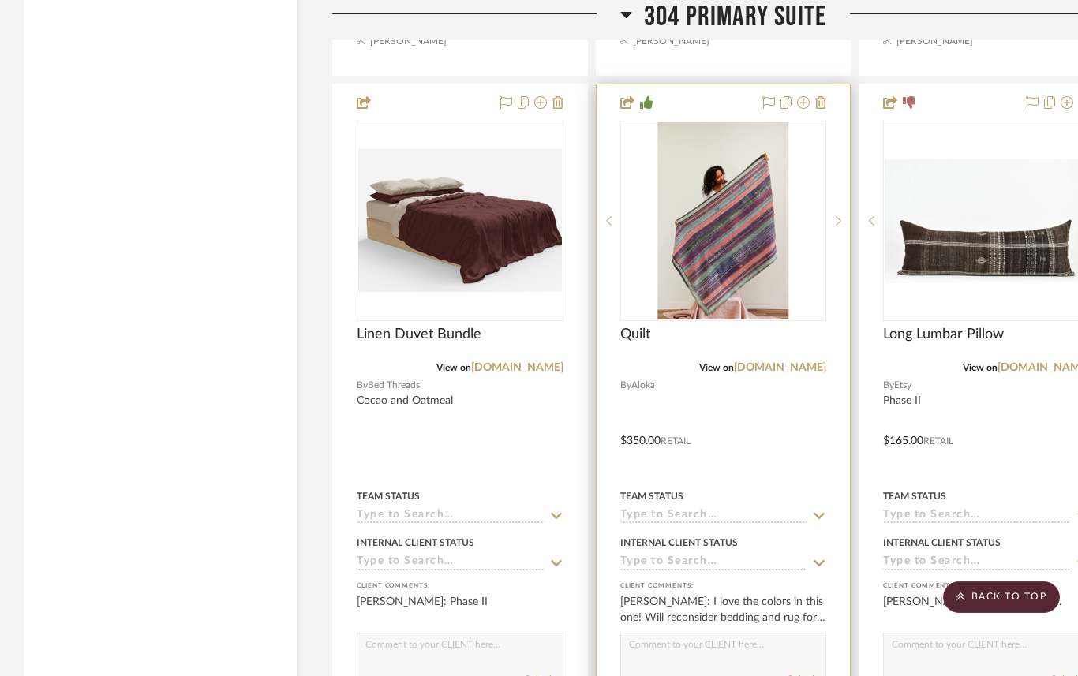
click at [721, 403] on div at bounding box center [724, 429] width 254 height 691
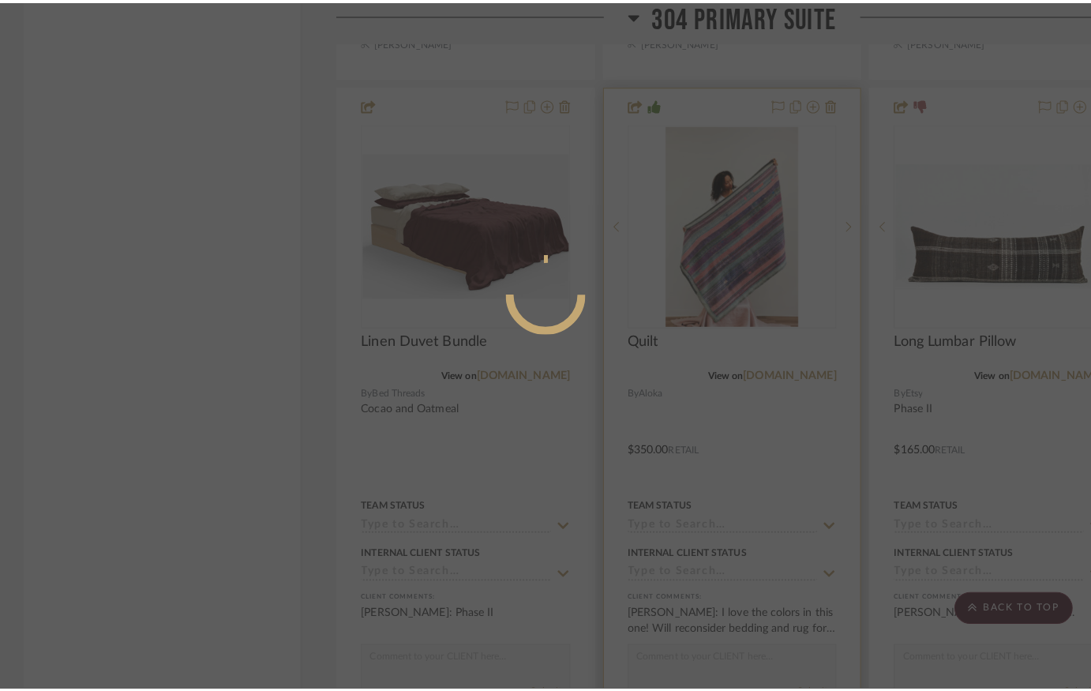
scroll to position [0, 0]
